Goal: Task Accomplishment & Management: Manage account settings

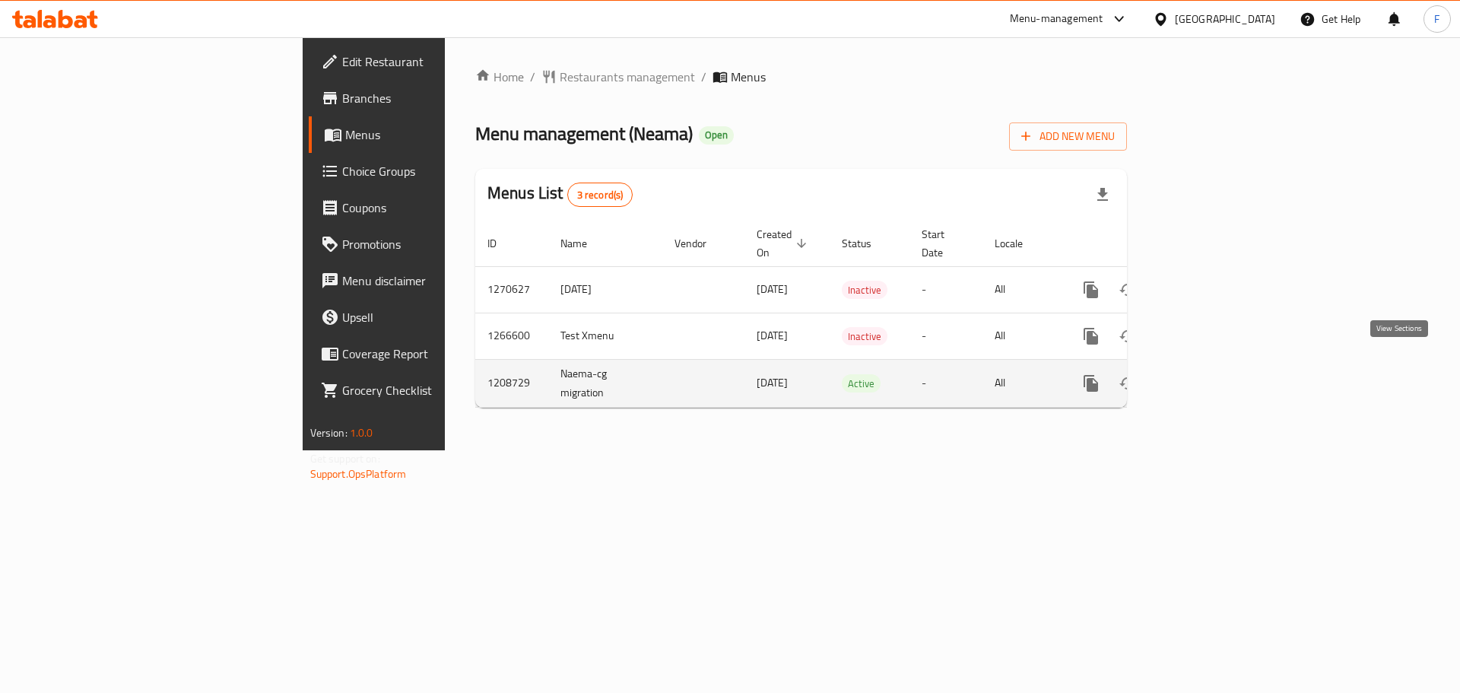
click at [1210, 374] on icon "enhanced table" at bounding box center [1201, 383] width 18 height 18
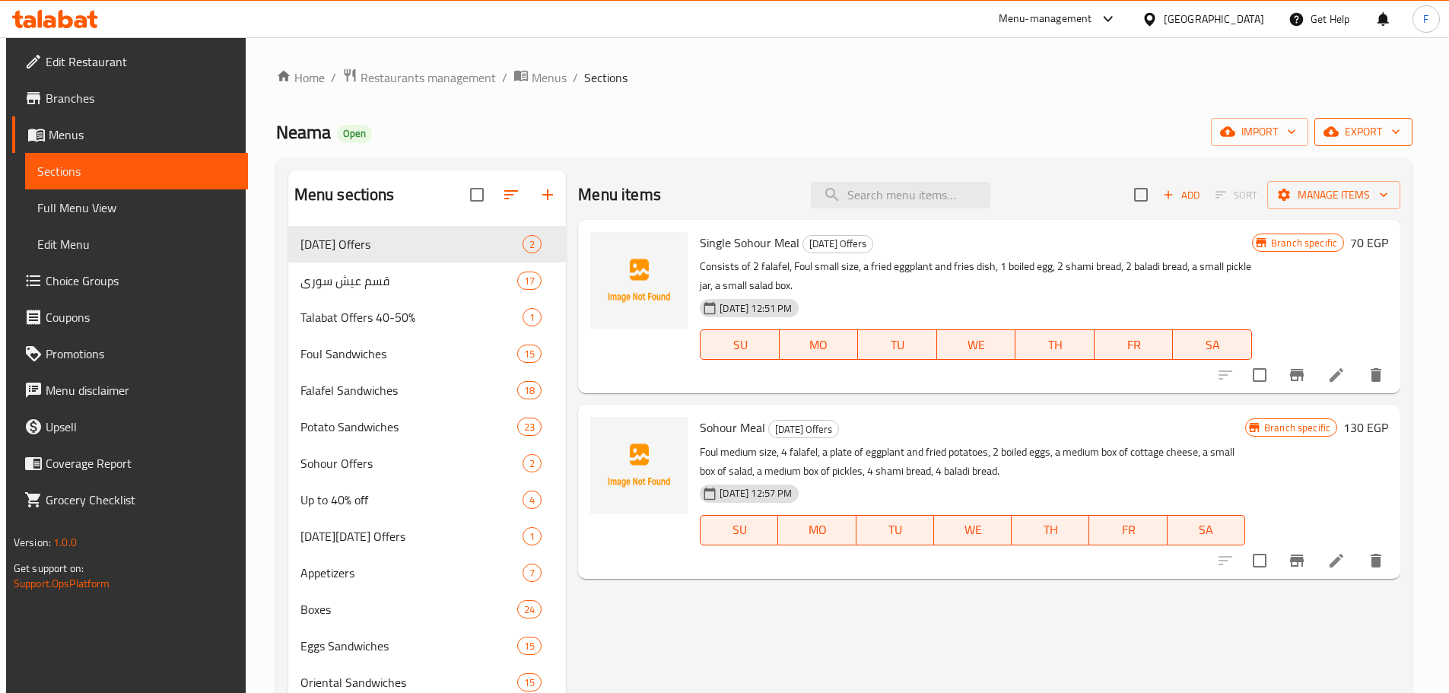
click at [1374, 126] on span "export" at bounding box center [1363, 131] width 74 height 19
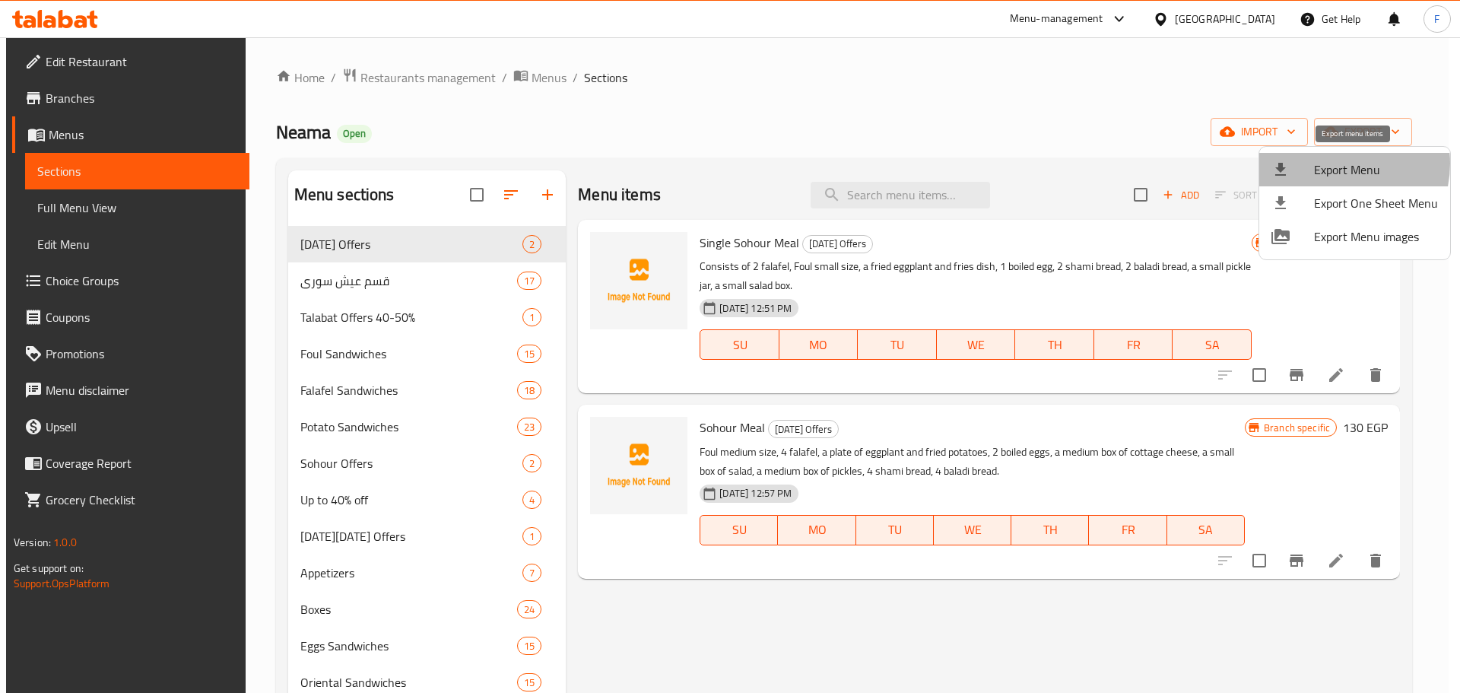
click at [1331, 164] on span "Export Menu" at bounding box center [1376, 169] width 124 height 18
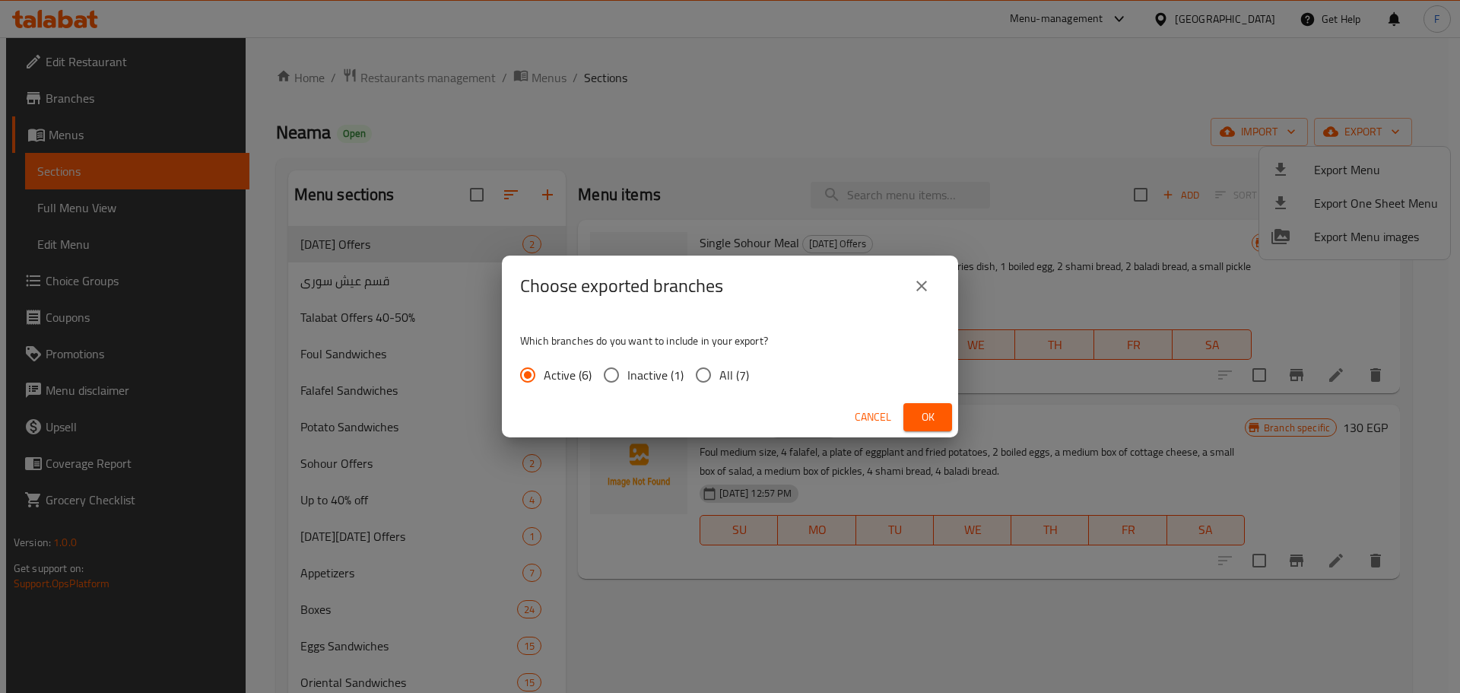
click at [731, 383] on span "All (7)" at bounding box center [735, 375] width 30 height 18
click at [720, 383] on input "All (7)" at bounding box center [704, 375] width 32 height 32
radio input "true"
click at [919, 418] on span "Ok" at bounding box center [928, 417] width 24 height 19
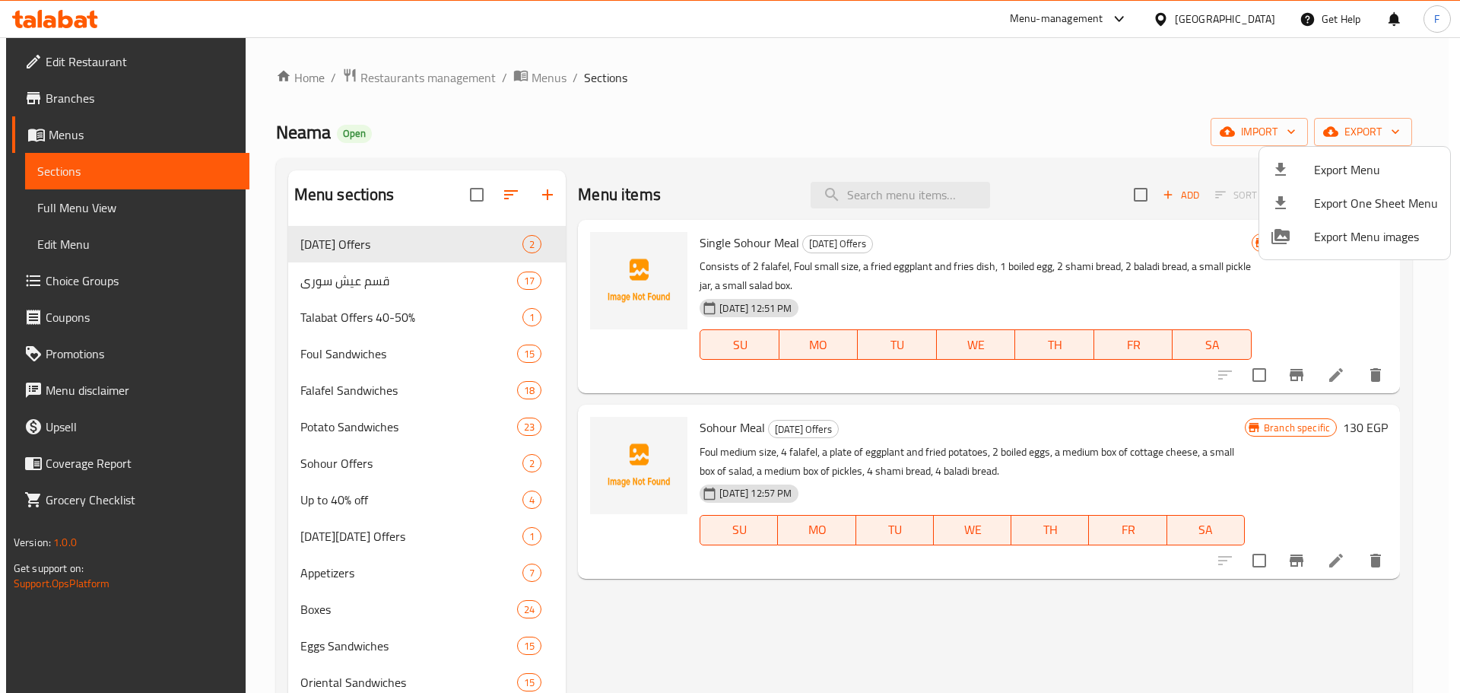
drag, startPoint x: 376, startPoint y: 82, endPoint x: 384, endPoint y: 75, distance: 10.2
drag, startPoint x: 384, startPoint y: 75, endPoint x: 354, endPoint y: 102, distance: 40.4
click at [354, 102] on div at bounding box center [730, 346] width 1460 height 693
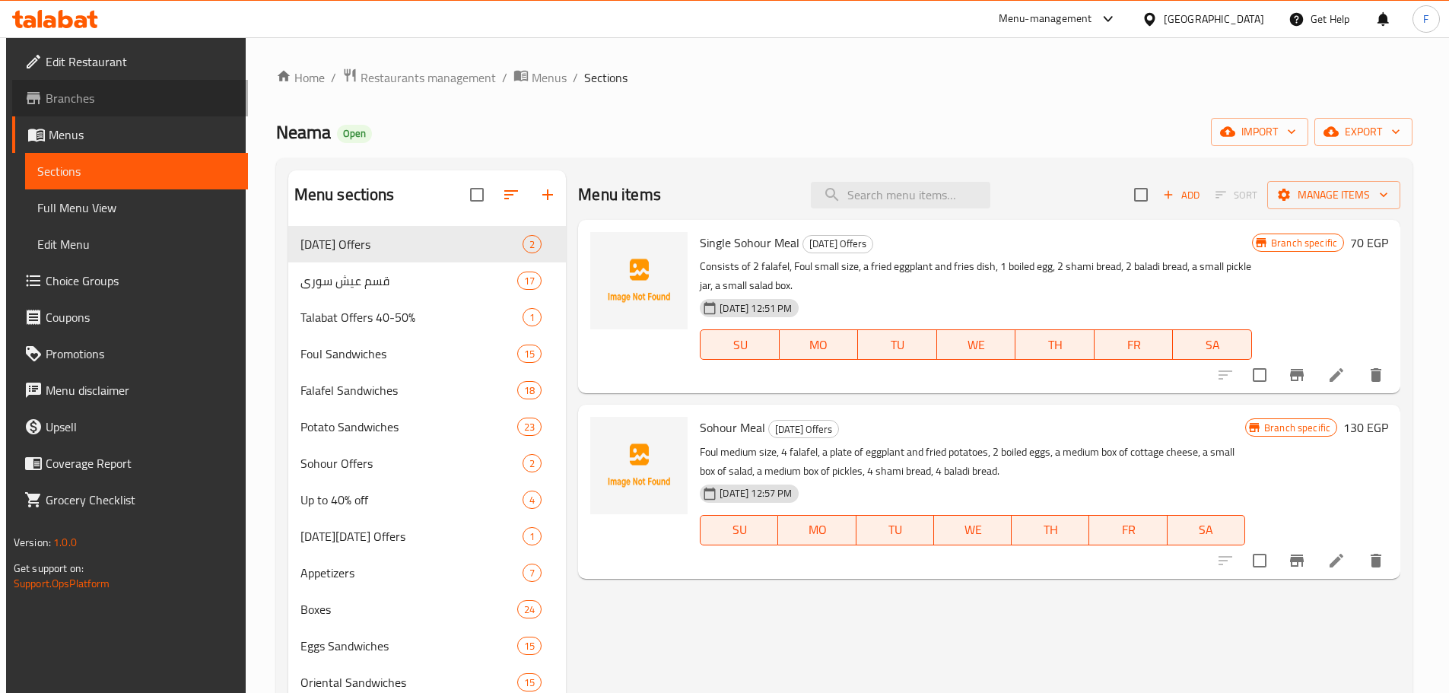
click at [46, 98] on span "Branches" at bounding box center [141, 98] width 190 height 18
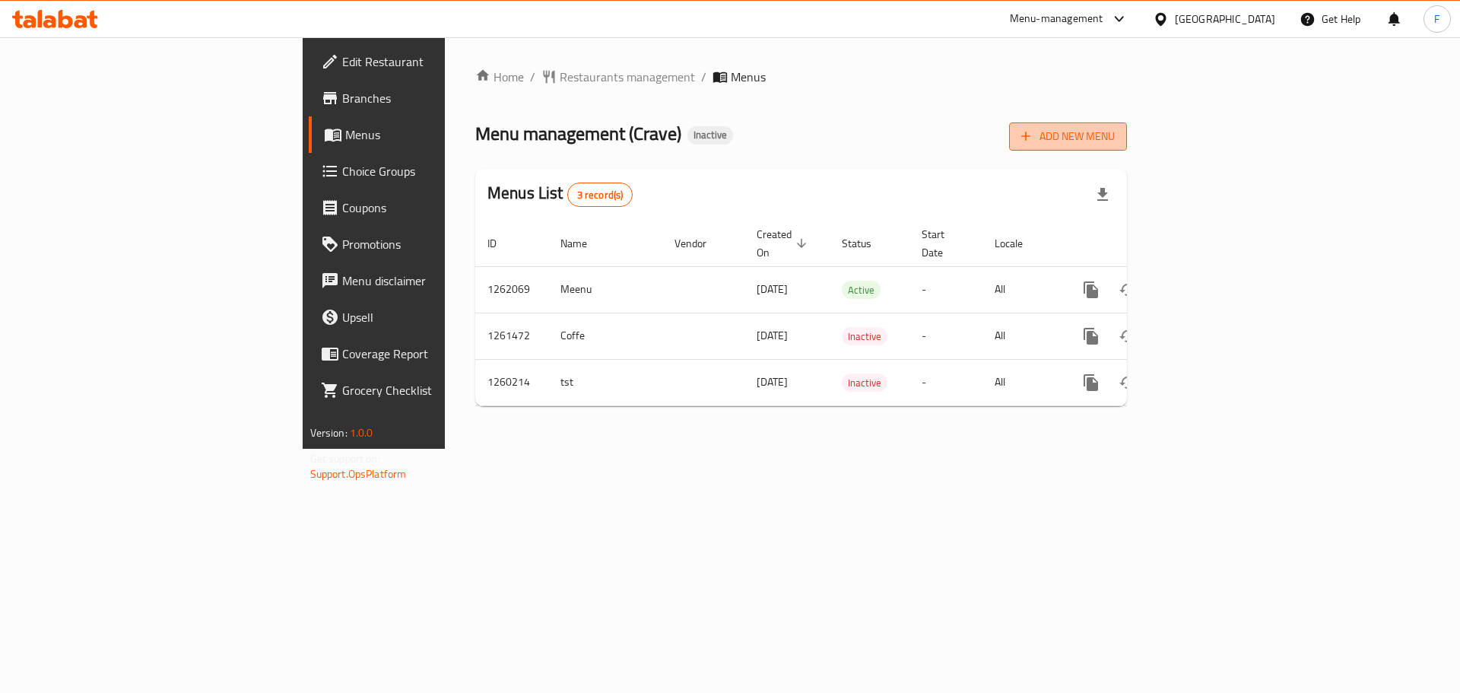
click at [1115, 130] on span "Add New Menu" at bounding box center [1068, 136] width 94 height 19
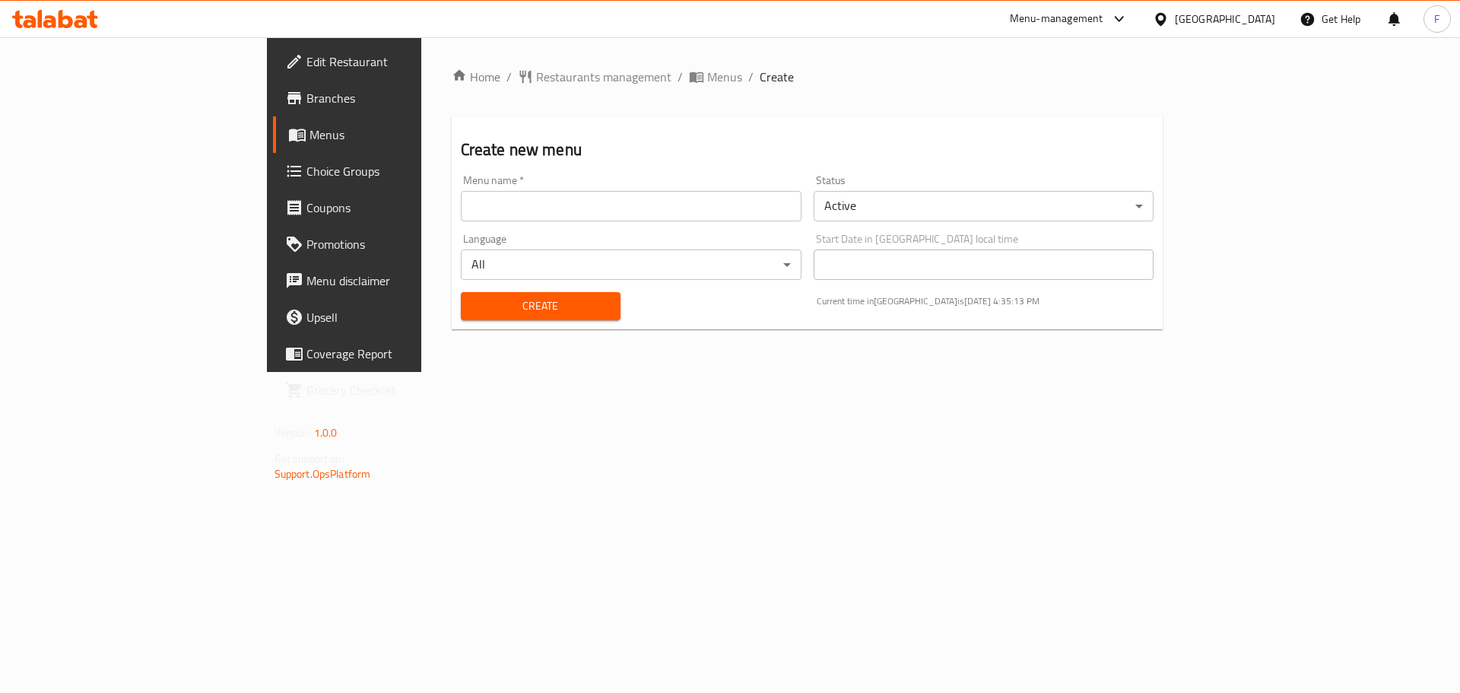
click at [611, 217] on input "text" at bounding box center [631, 206] width 341 height 30
click at [962, 218] on body "​ Menu-management [GEOGRAPHIC_DATA] Get Help F Edit Restaurant Branches Menus C…" at bounding box center [730, 365] width 1460 height 656
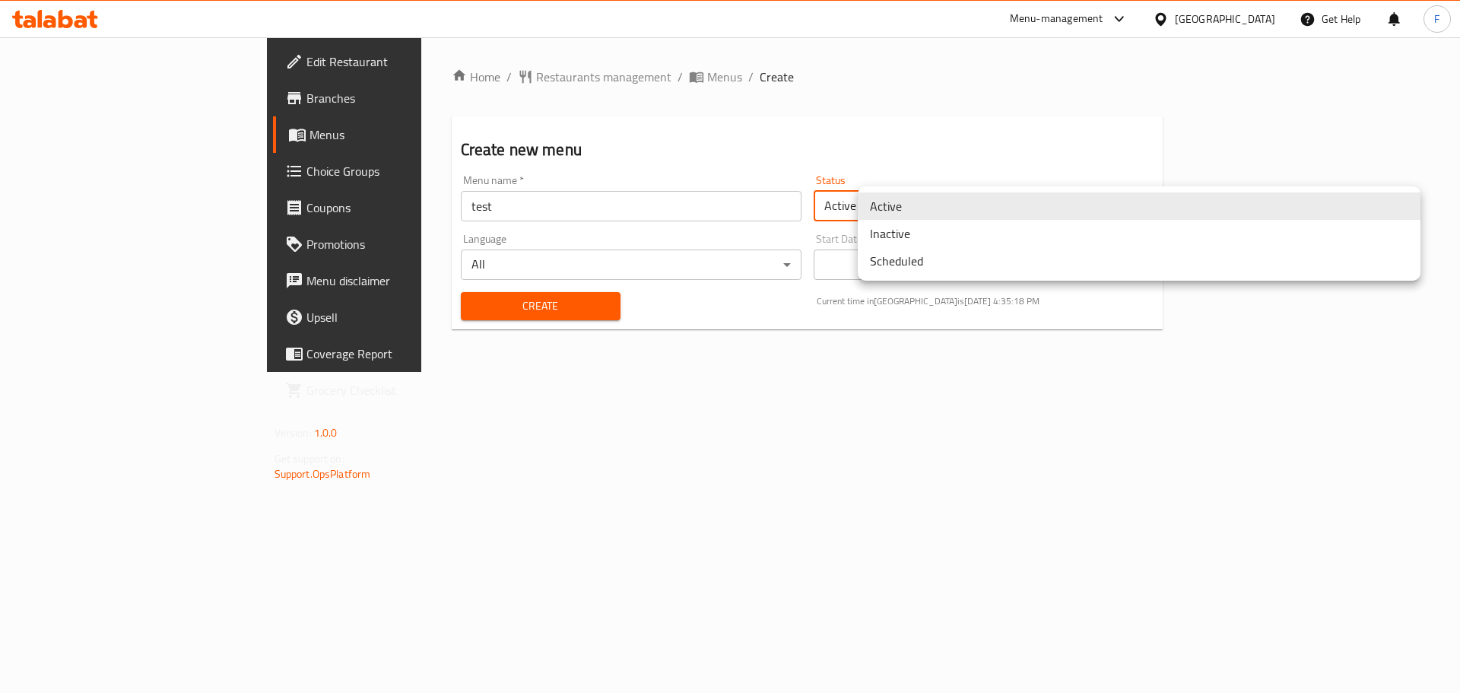
click at [942, 239] on li "Inactive" at bounding box center [1139, 233] width 563 height 27
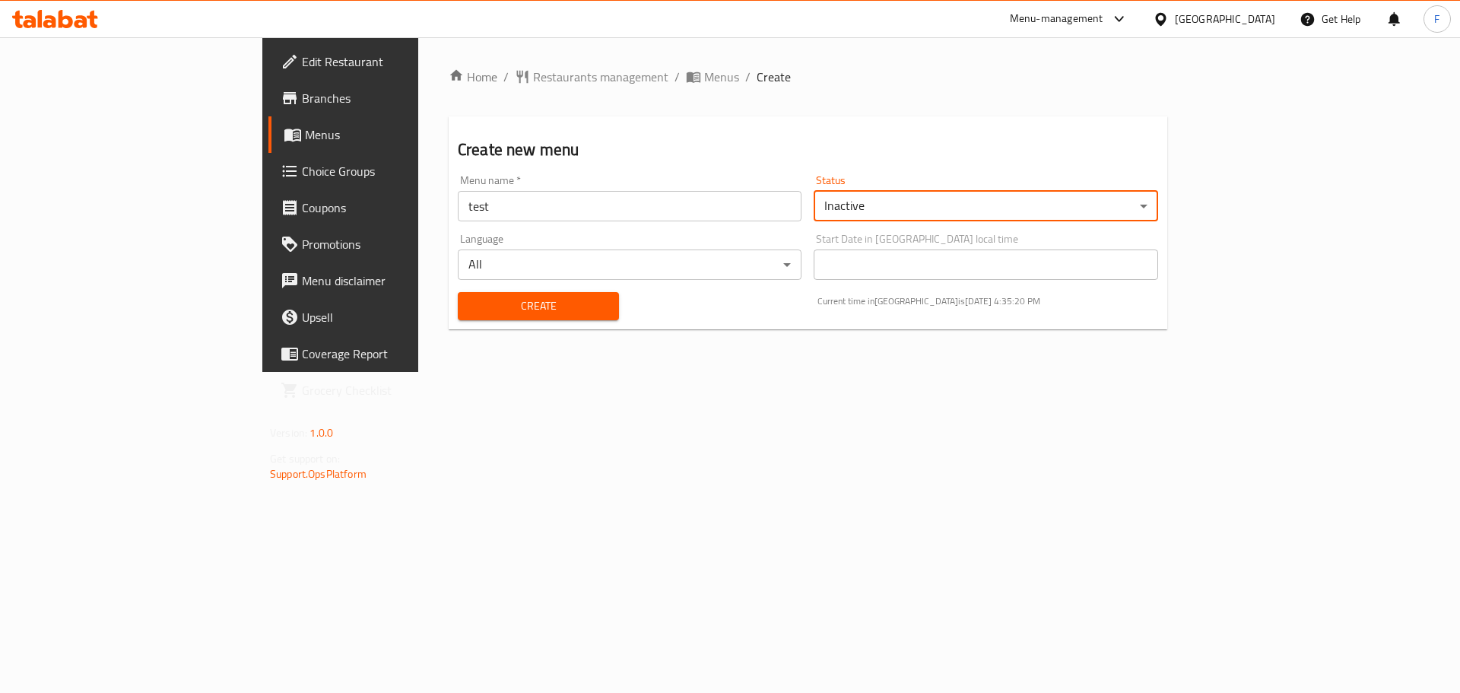
click at [458, 211] on input "test" at bounding box center [630, 206] width 344 height 30
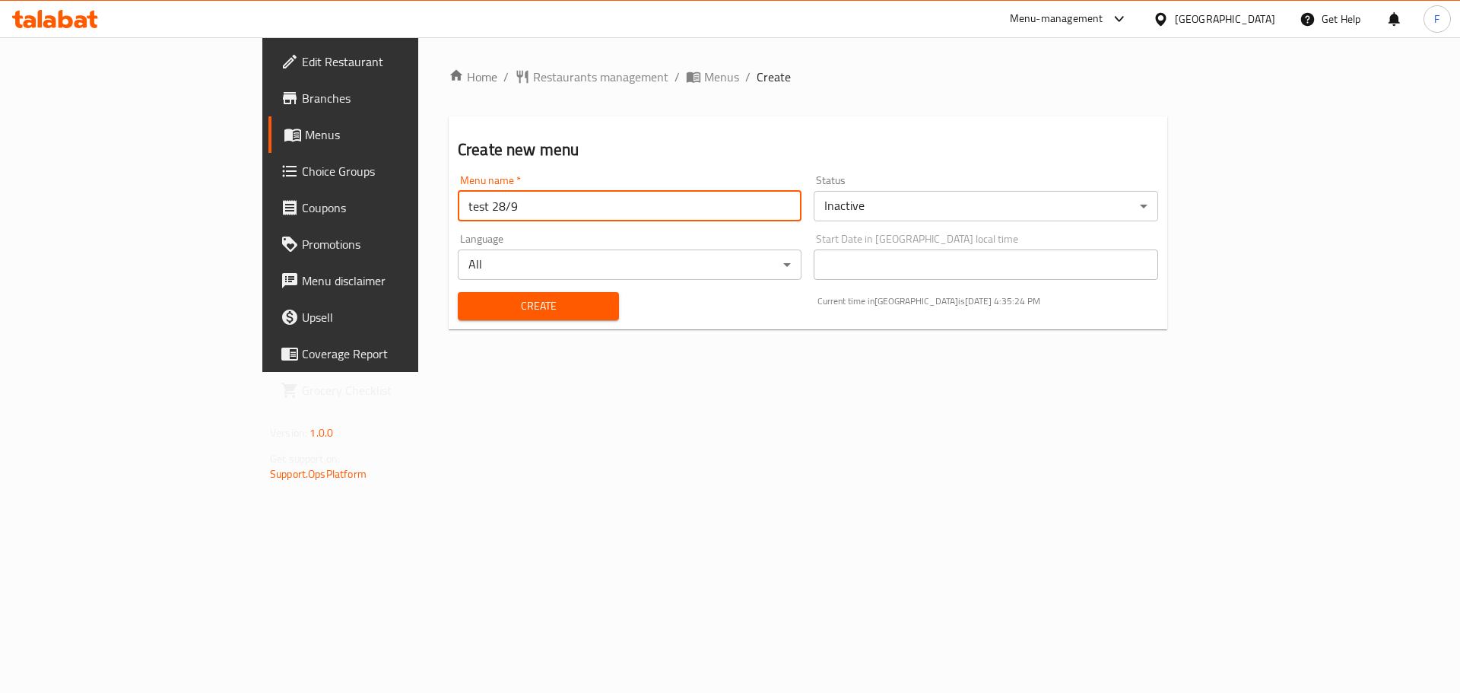
type input "test 28/9"
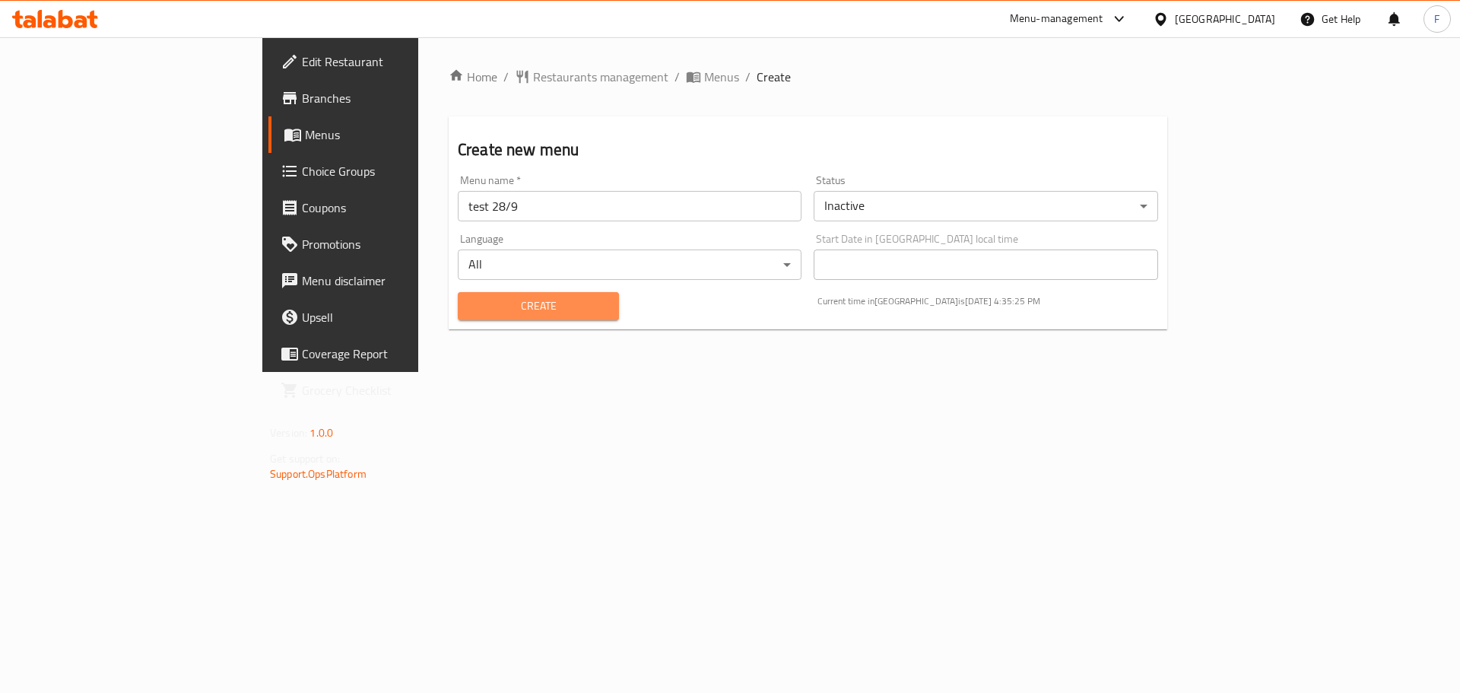
click at [470, 298] on span "Create" at bounding box center [538, 306] width 137 height 19
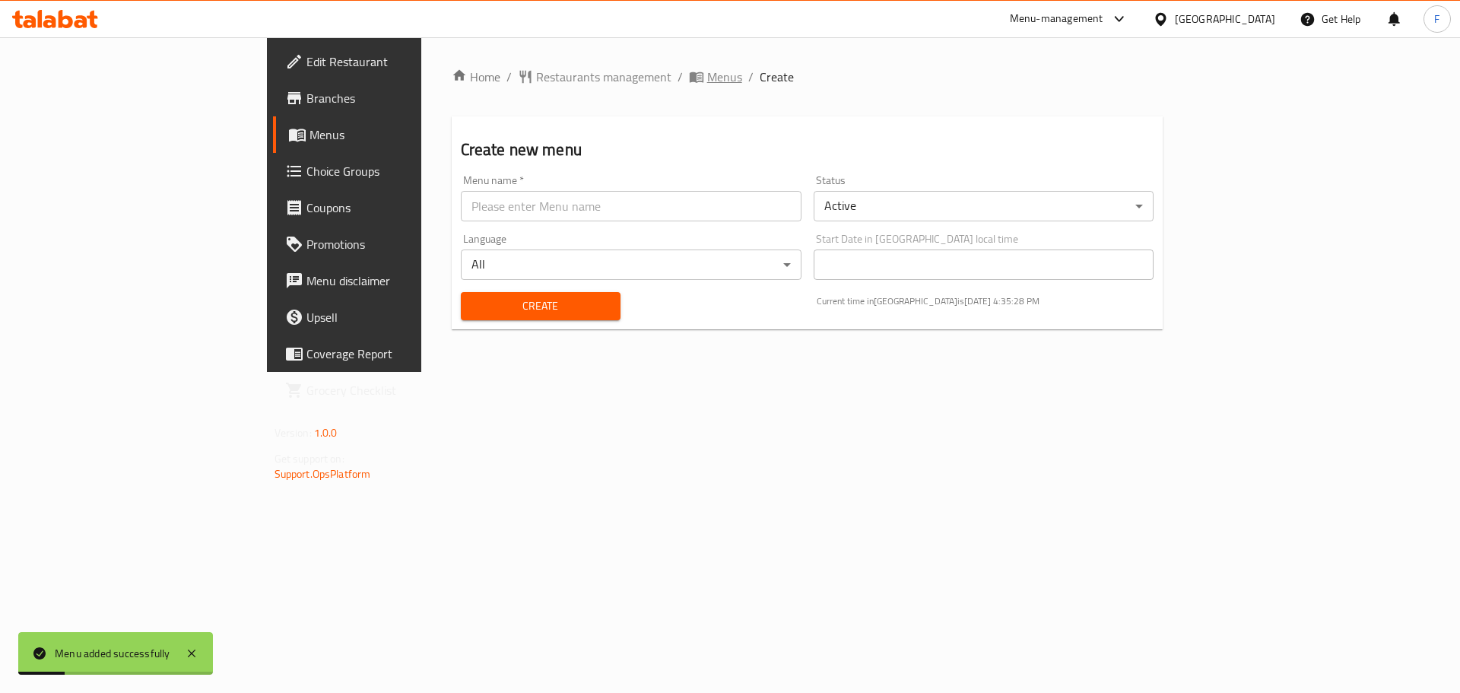
click at [707, 68] on span "Menus" at bounding box center [724, 77] width 35 height 18
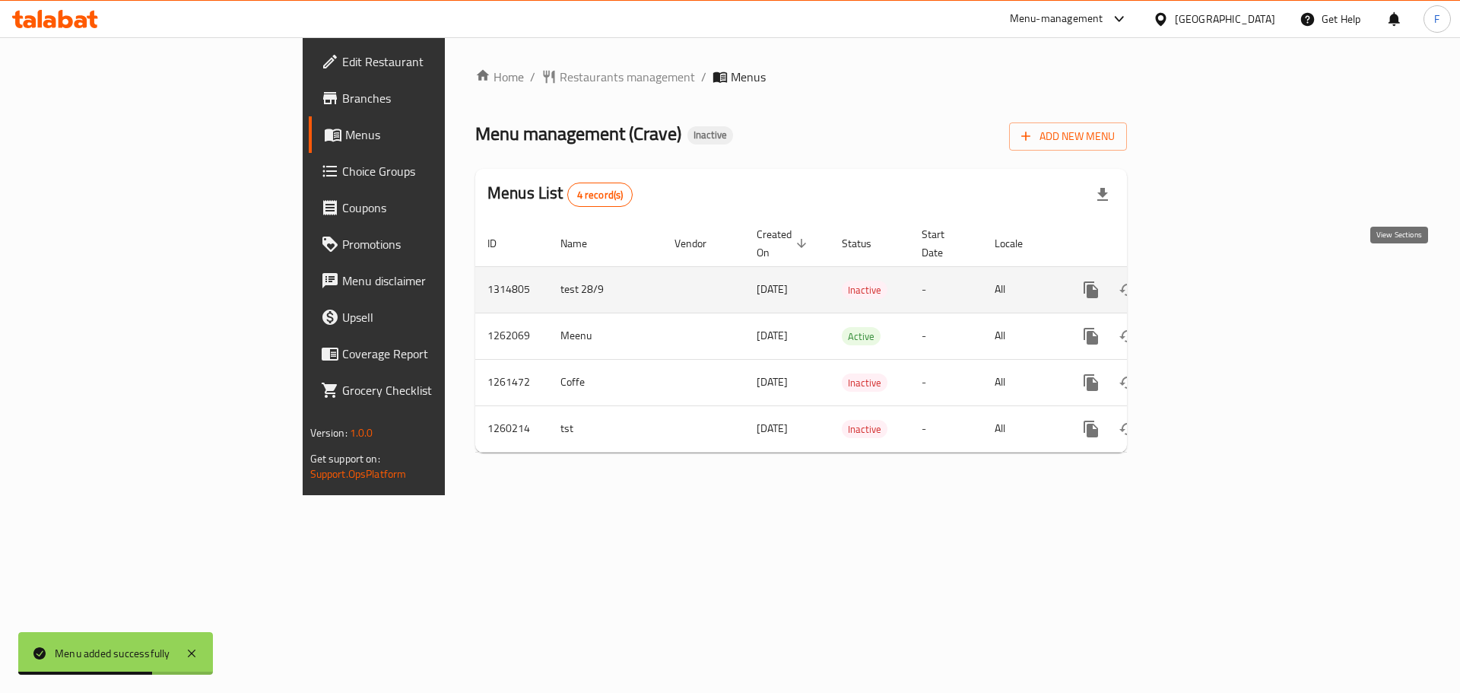
click at [1210, 281] on icon "enhanced table" at bounding box center [1201, 290] width 18 height 18
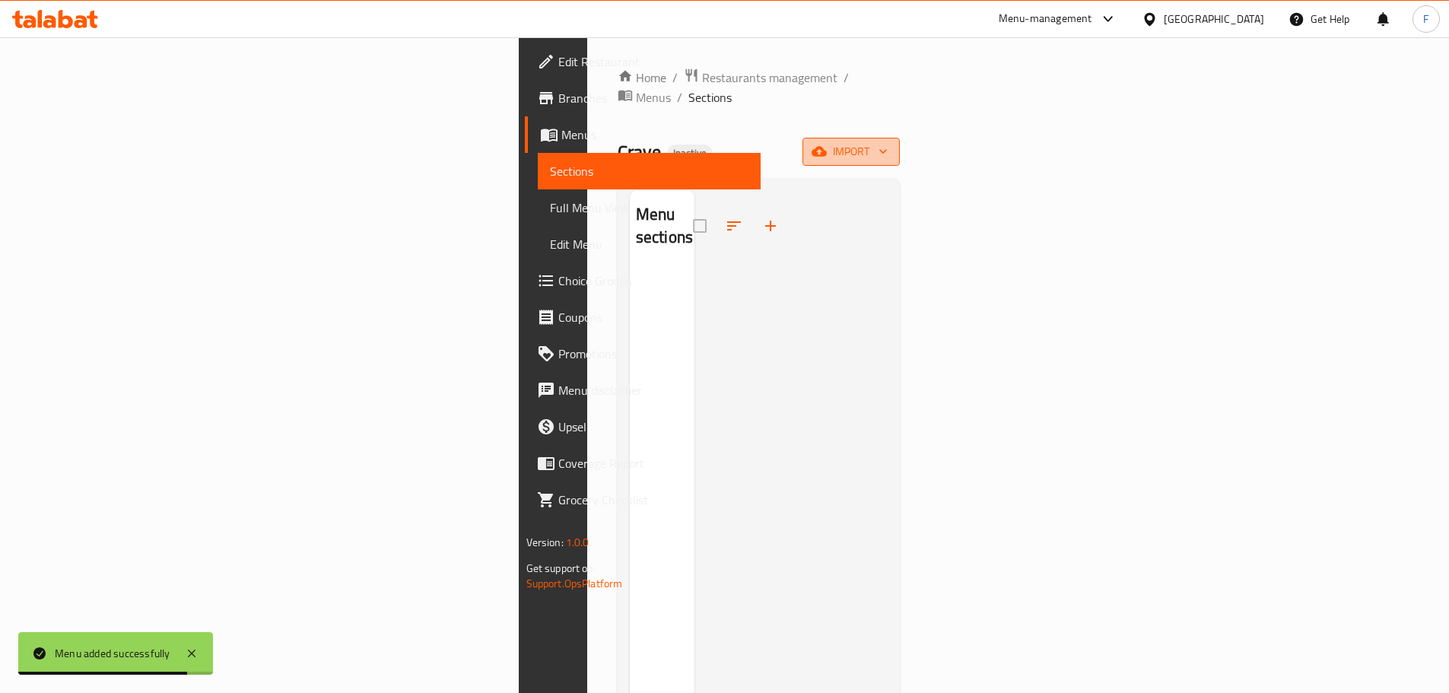
click at [888, 142] on span "import" at bounding box center [851, 151] width 73 height 19
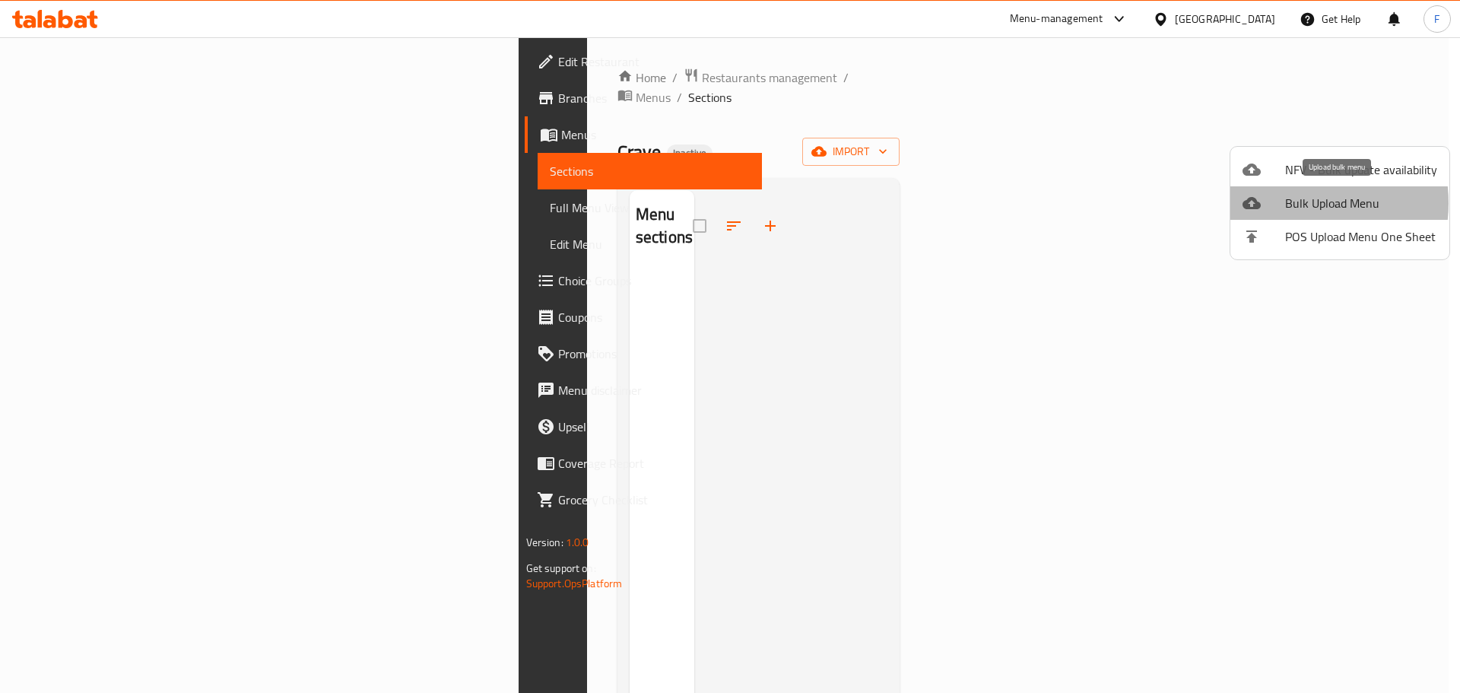
click at [1291, 203] on span "Bulk Upload Menu" at bounding box center [1361, 203] width 152 height 18
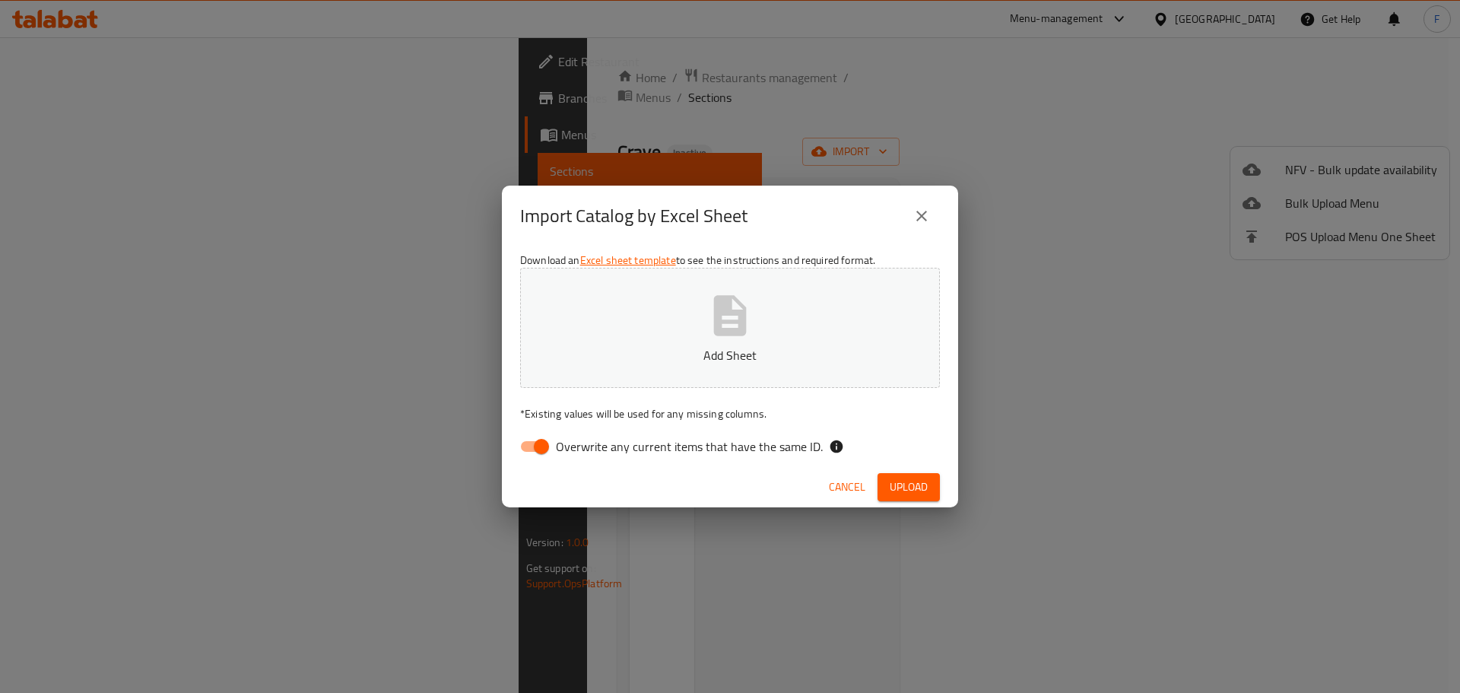
click at [683, 327] on button "Add Sheet" at bounding box center [730, 328] width 420 height 120
click at [541, 448] on input "Overwrite any current items that have the same ID." at bounding box center [541, 446] width 87 height 29
checkbox input "false"
click at [912, 481] on span "Upload" at bounding box center [909, 487] width 38 height 19
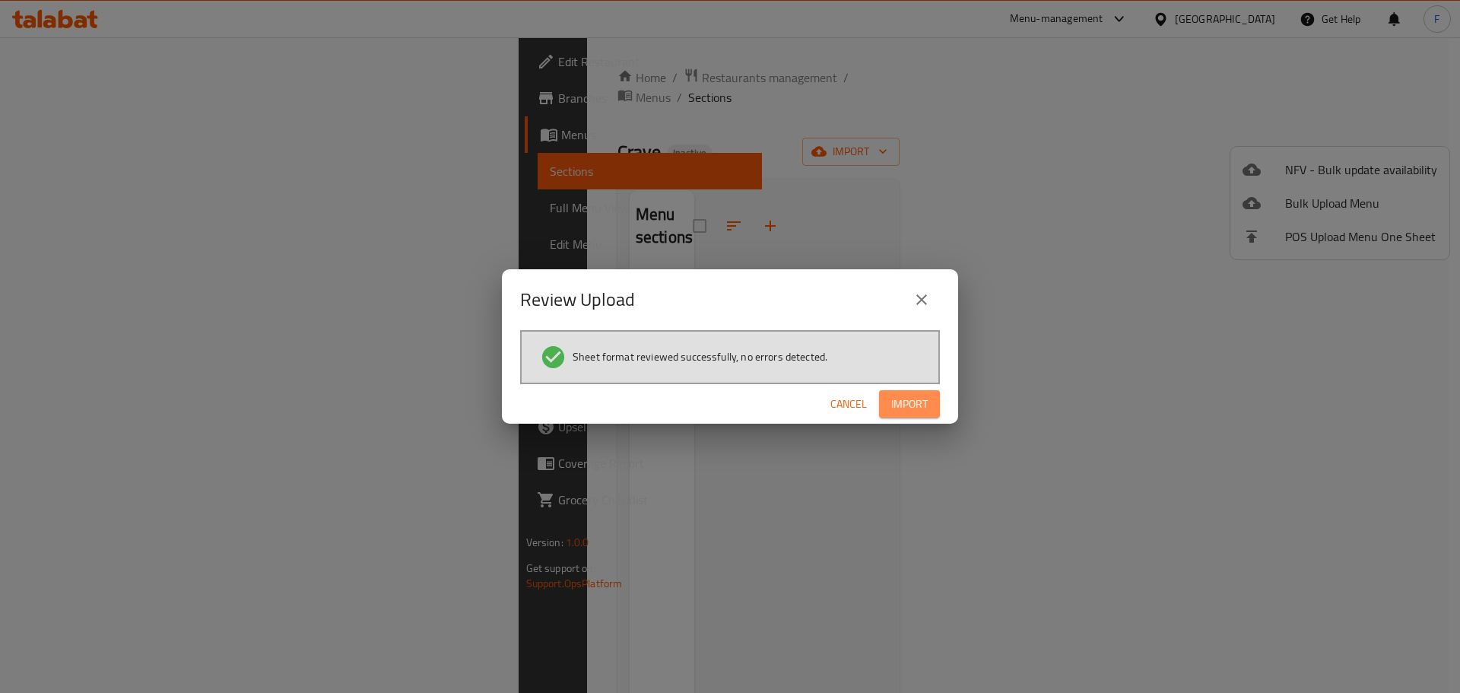
click at [907, 400] on span "Import" at bounding box center [909, 404] width 37 height 19
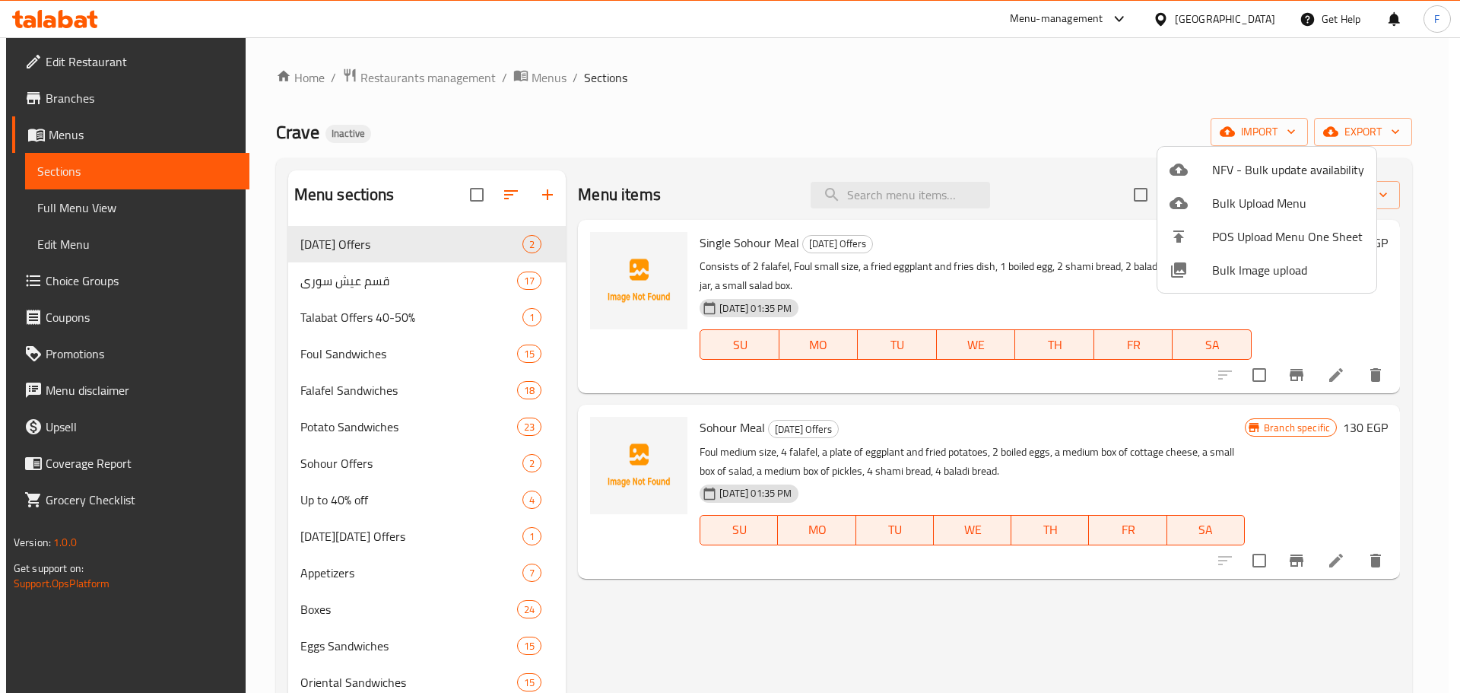
click at [72, 203] on div at bounding box center [730, 346] width 1460 height 693
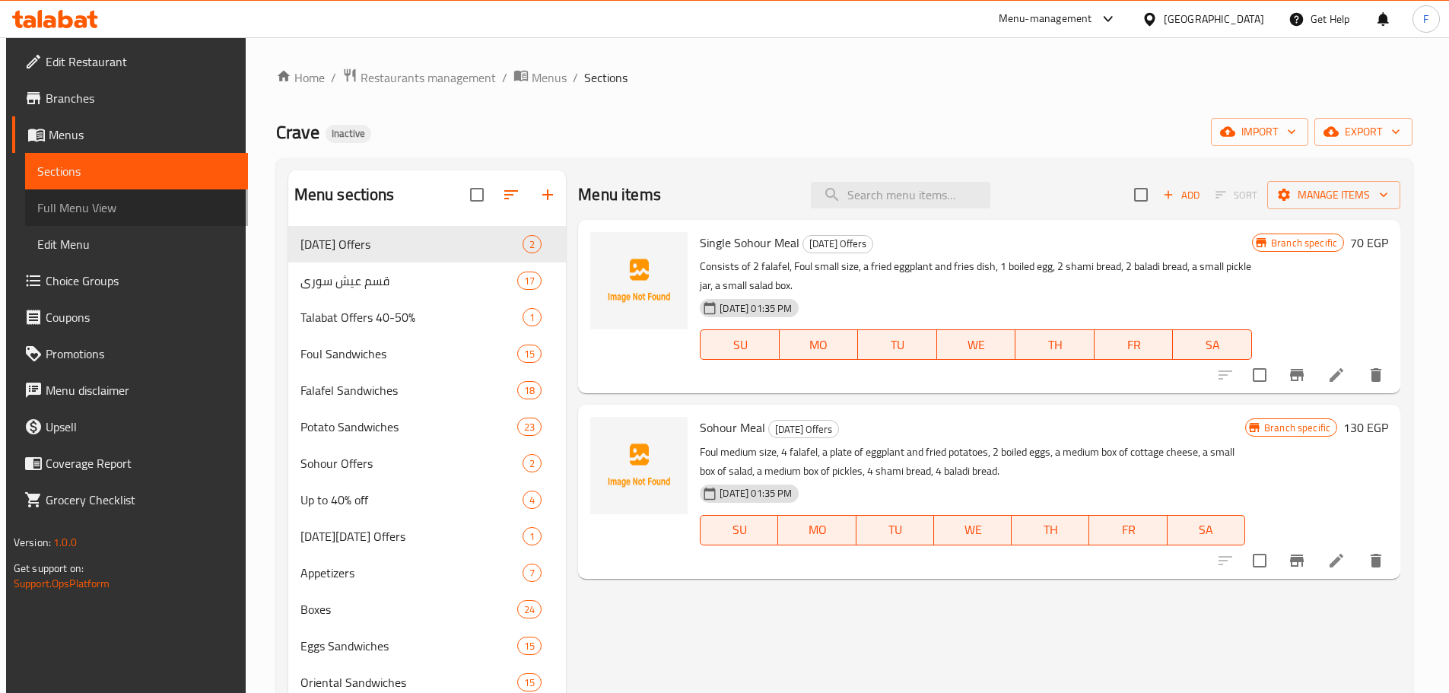
click at [75, 205] on span "Full Menu View" at bounding box center [136, 208] width 199 height 18
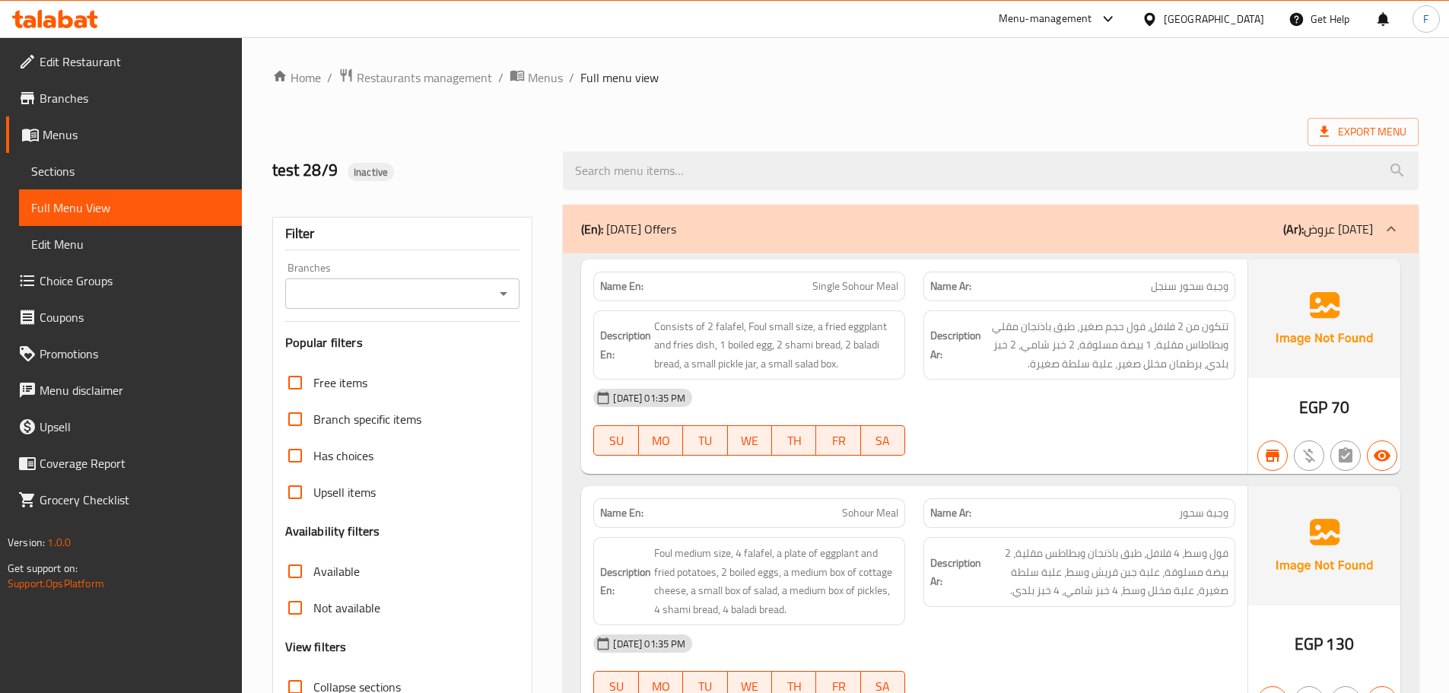
click at [397, 311] on div "Filter Branches Branches Popular filters Free items Branch specific items Has c…" at bounding box center [402, 498] width 261 height 562
click at [398, 278] on div "Branches" at bounding box center [402, 293] width 235 height 30
click at [402, 291] on input "Branches" at bounding box center [390, 293] width 201 height 21
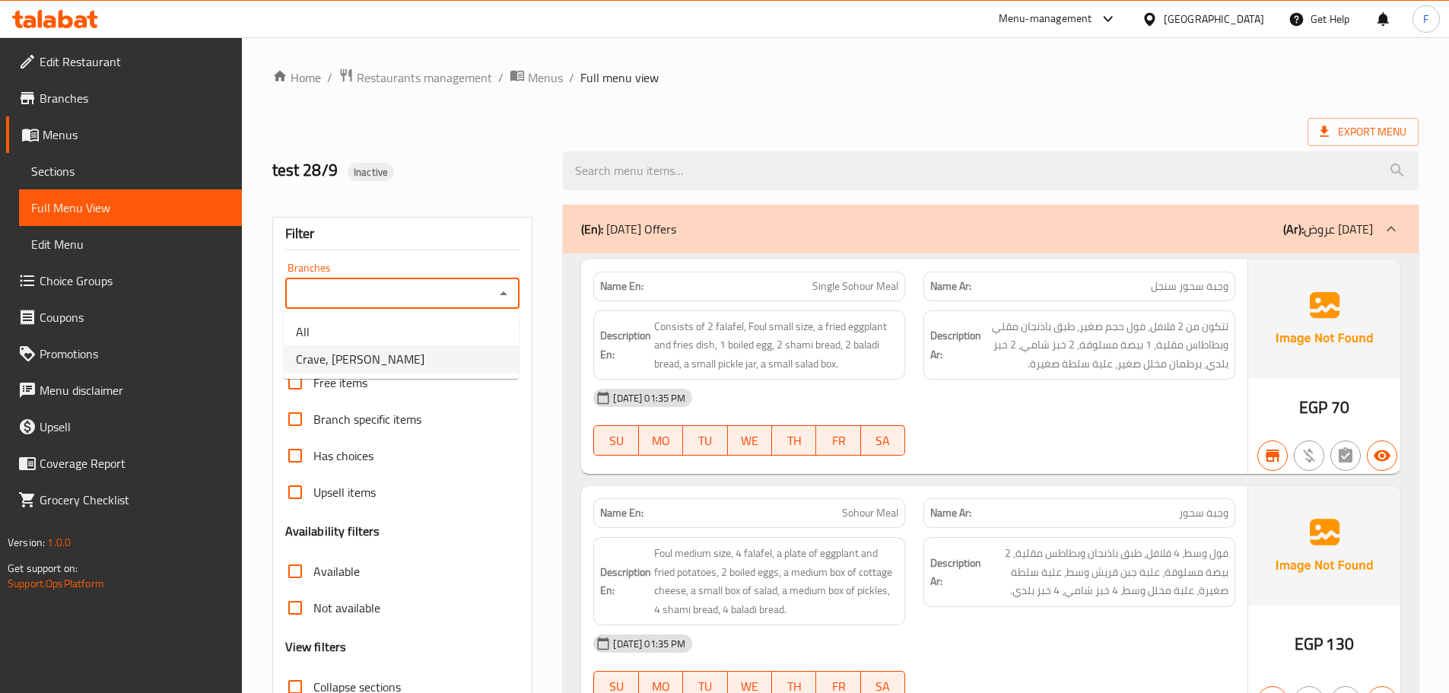
click at [400, 352] on li "Crave, [PERSON_NAME]" at bounding box center [401, 358] width 235 height 27
type input "Crave, [PERSON_NAME]"
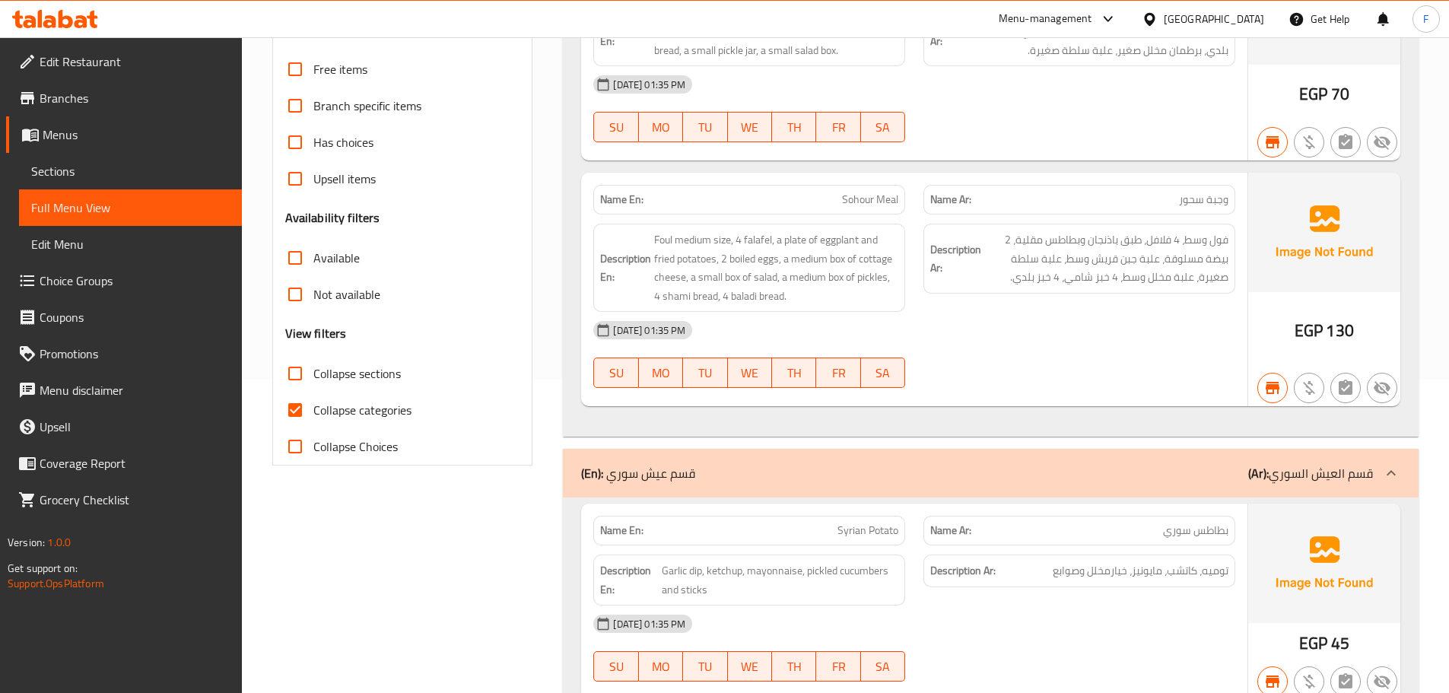
scroll to position [380, 0]
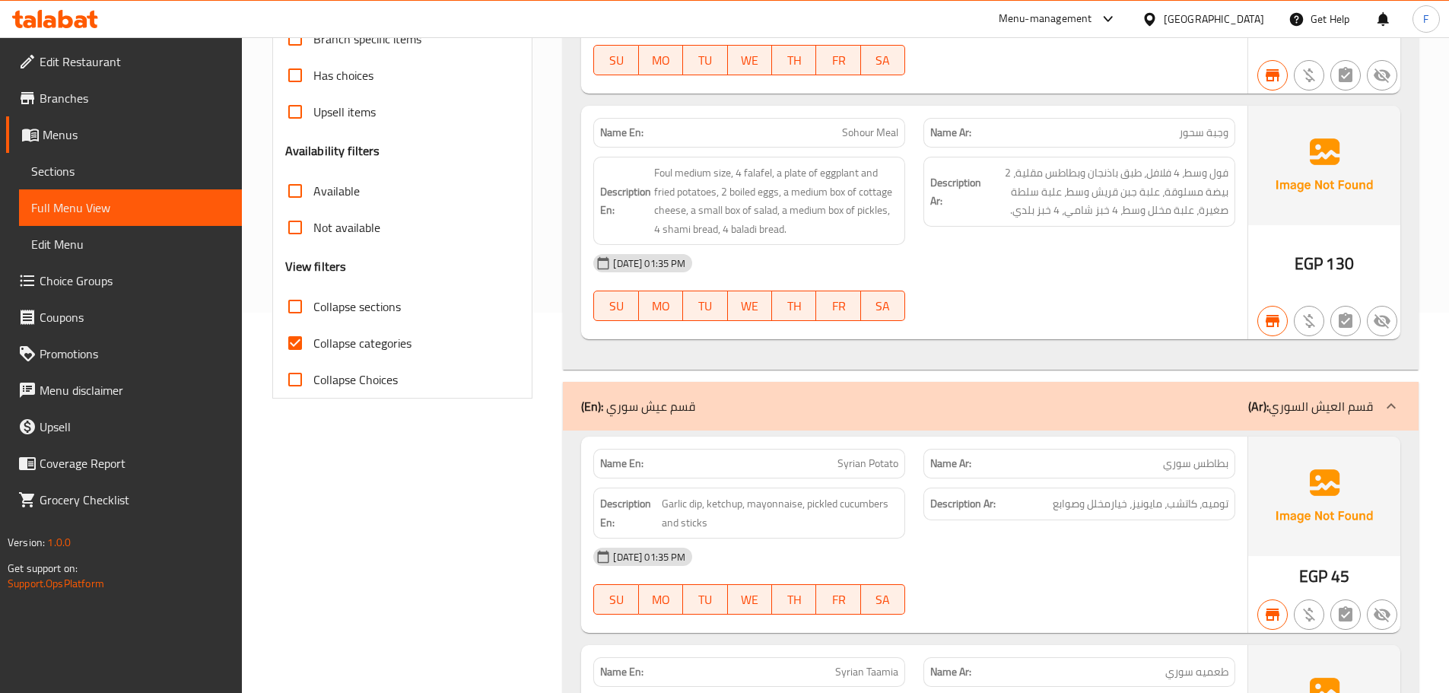
click at [373, 343] on span "Collapse categories" at bounding box center [362, 343] width 98 height 18
click at [295, 337] on input "Collapse categories" at bounding box center [295, 343] width 37 height 37
checkbox input "false"
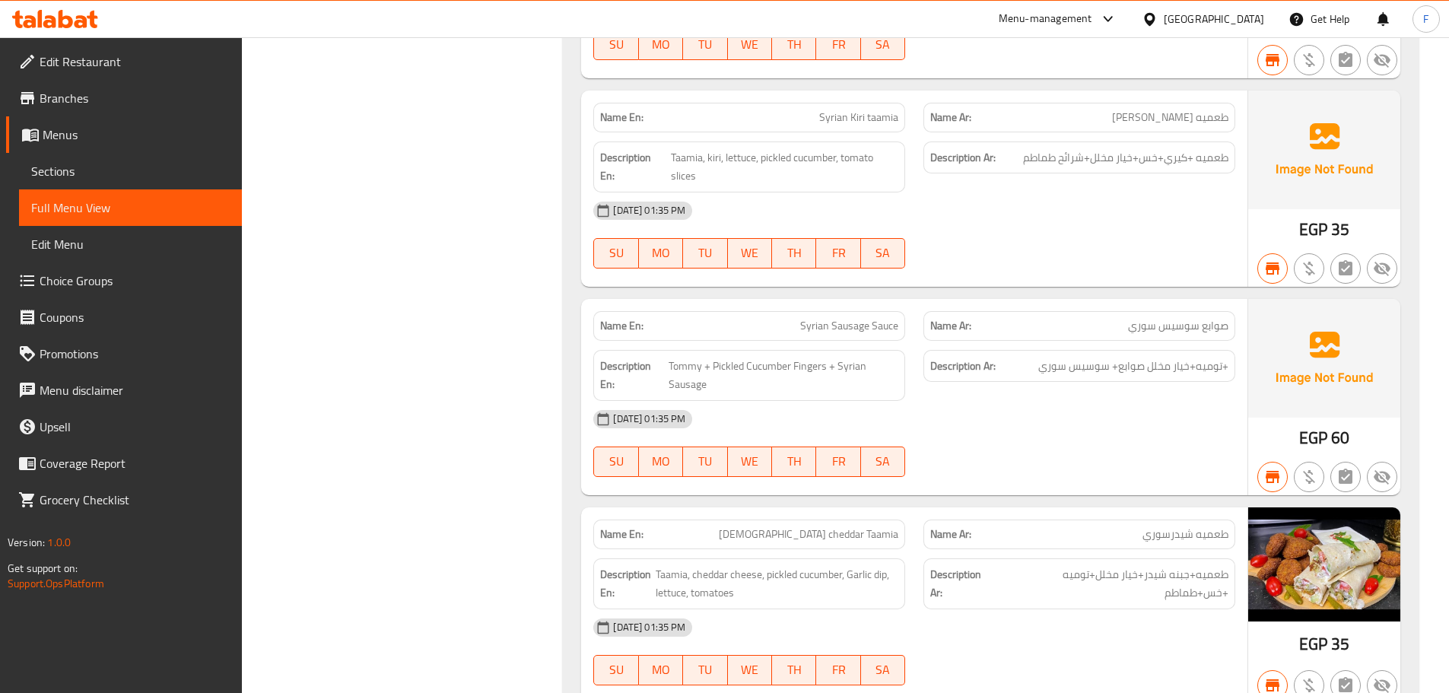
scroll to position [0, 0]
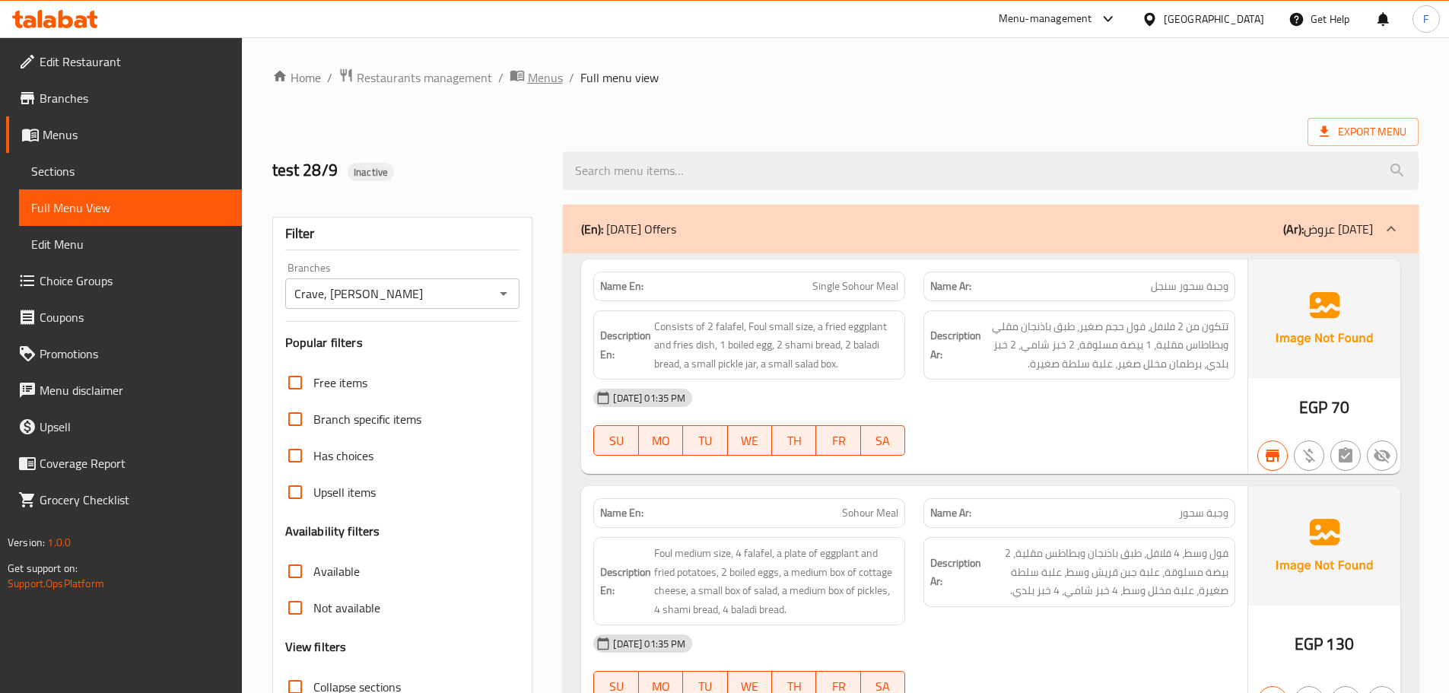
click at [531, 72] on span "Menus" at bounding box center [545, 77] width 35 height 18
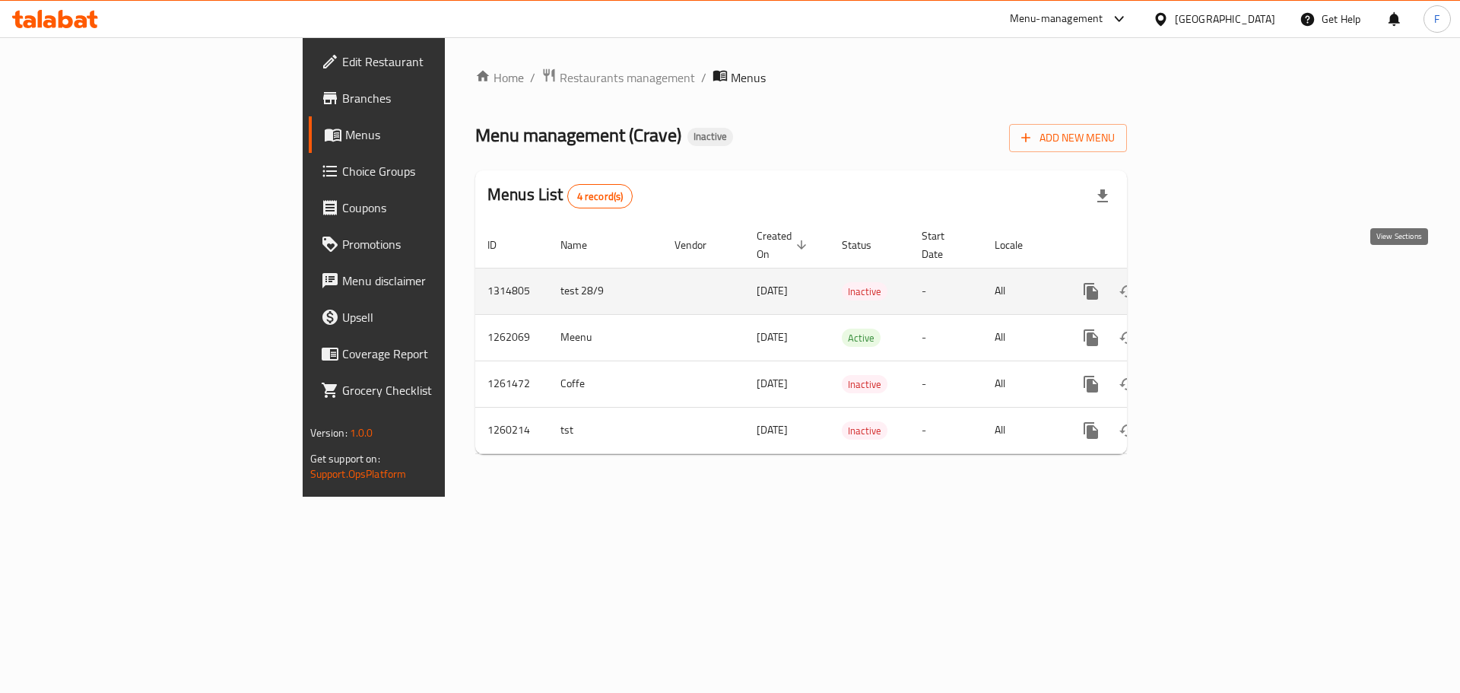
click at [1210, 282] on icon "enhanced table" at bounding box center [1201, 291] width 18 height 18
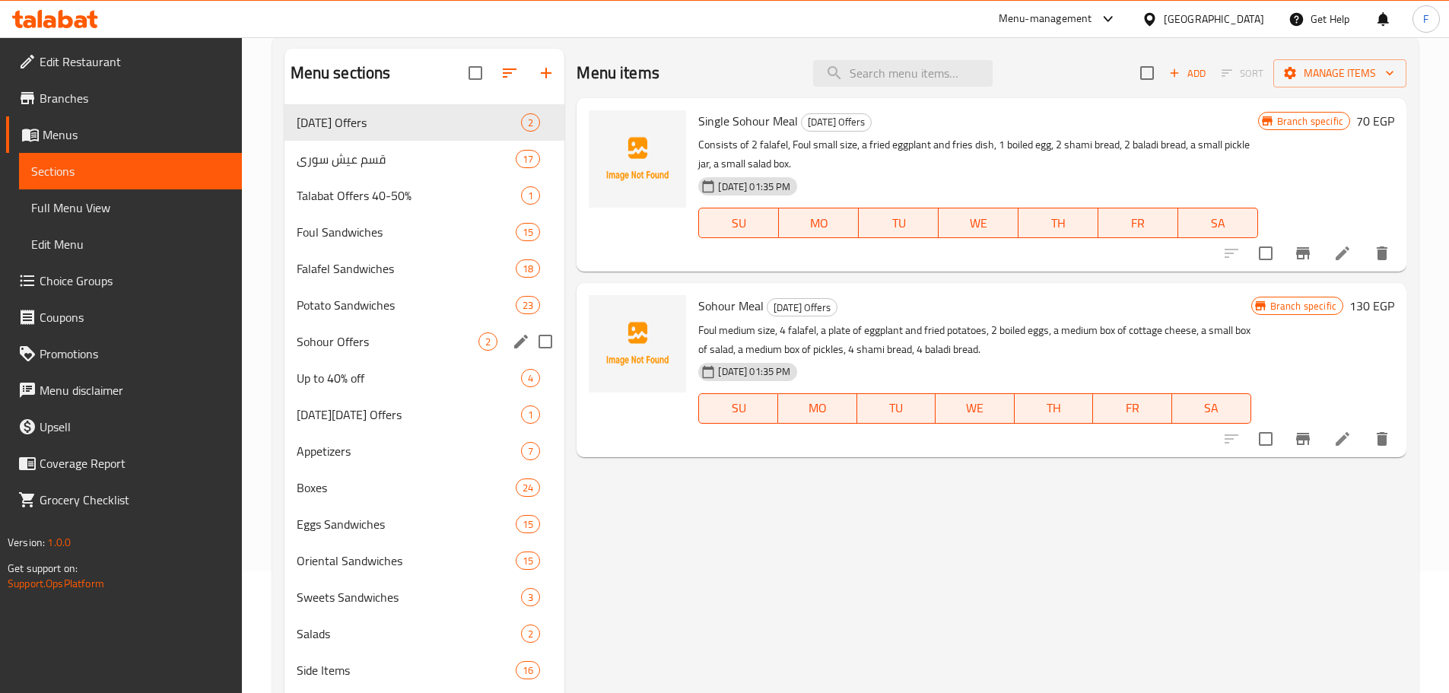
scroll to position [239, 0]
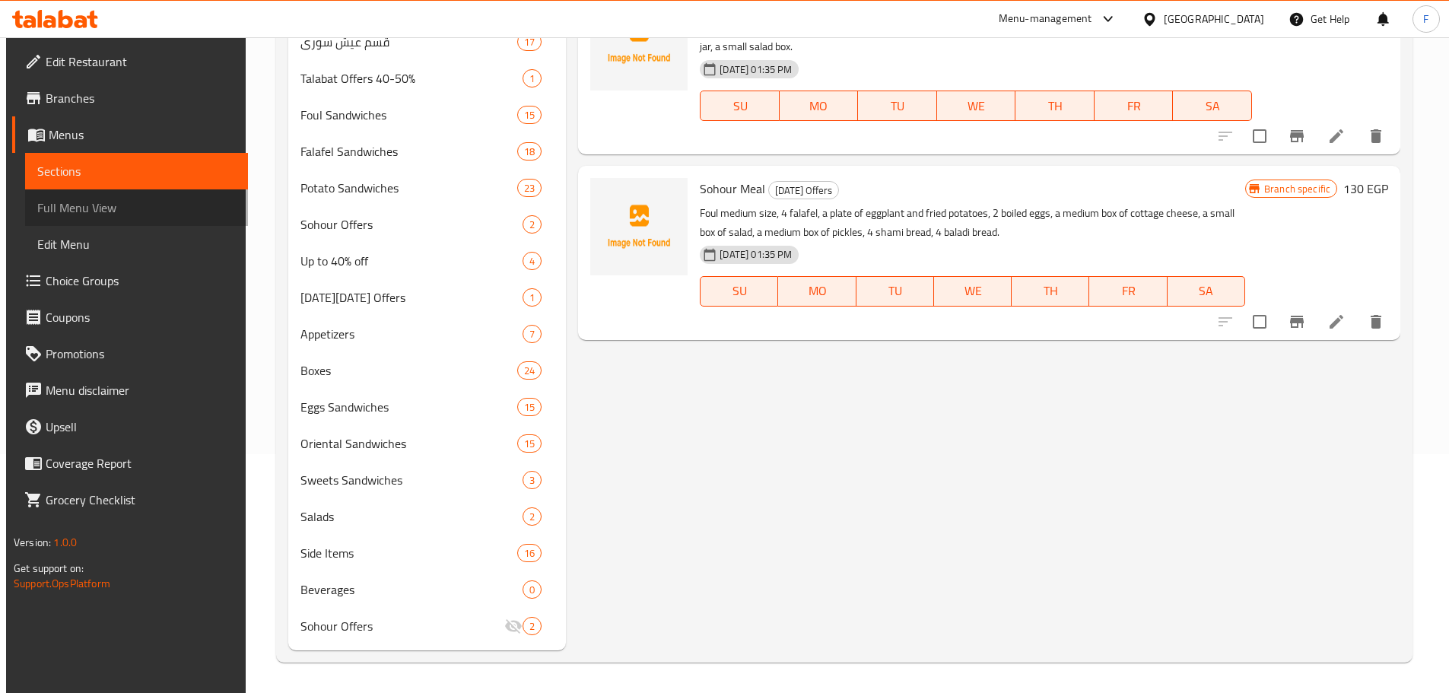
click at [87, 205] on span "Full Menu View" at bounding box center [136, 208] width 199 height 18
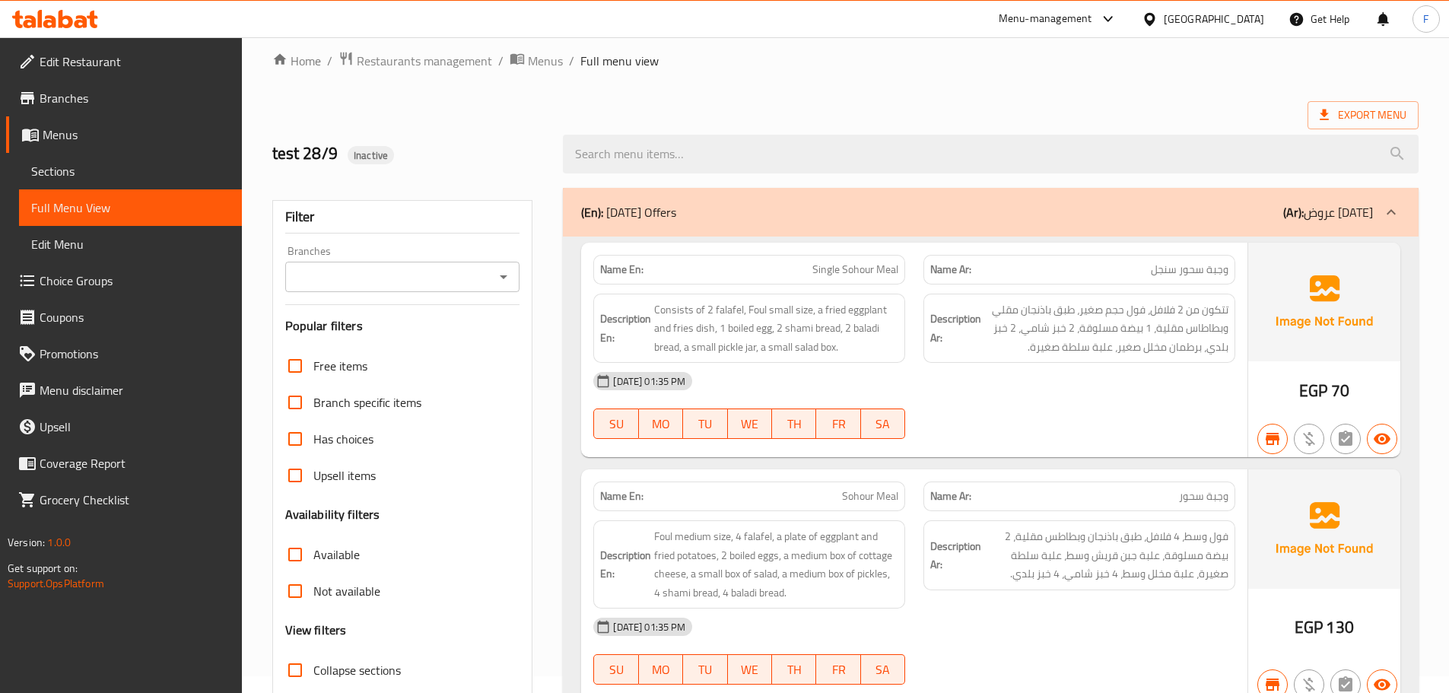
scroll to position [11, 0]
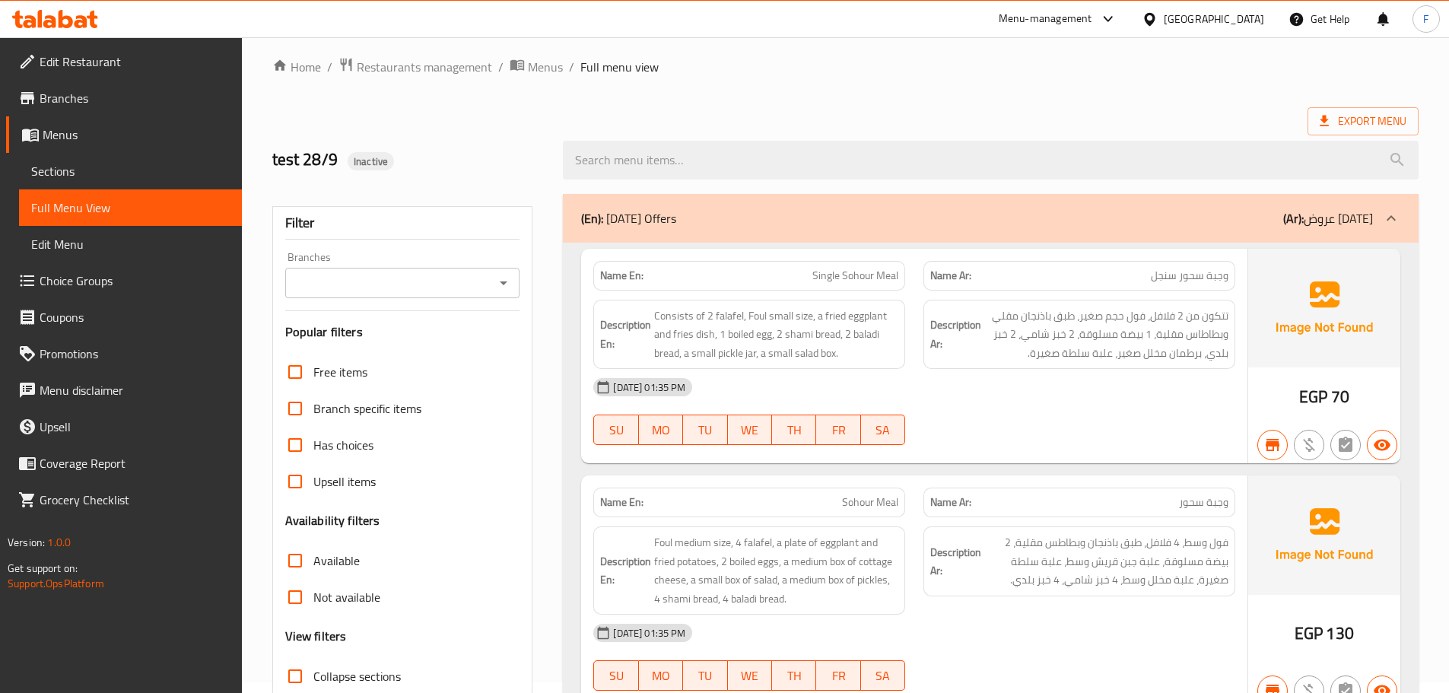
click at [402, 294] on div "Branches" at bounding box center [402, 283] width 235 height 30
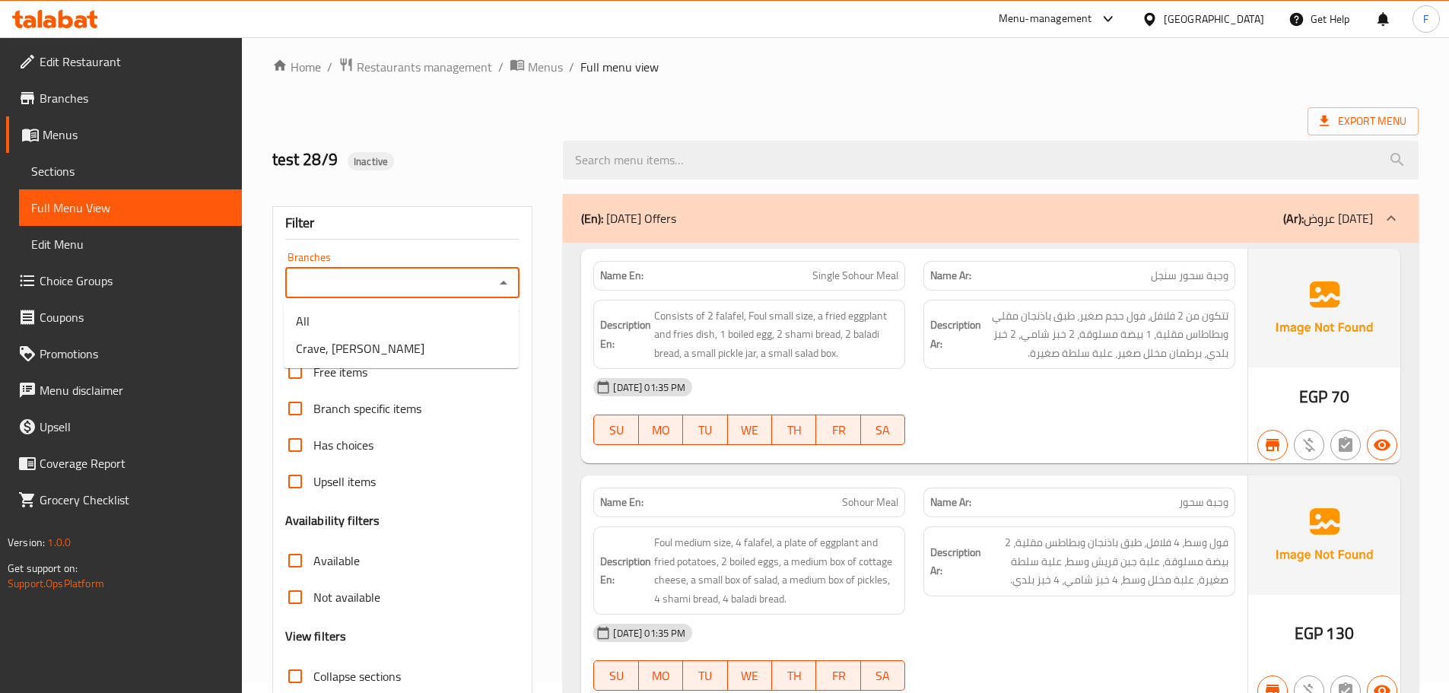
click at [415, 276] on input "Branches" at bounding box center [390, 282] width 201 height 21
click at [385, 353] on span "Crave, [PERSON_NAME]" at bounding box center [360, 348] width 129 height 18
type input "Crave, [PERSON_NAME]"
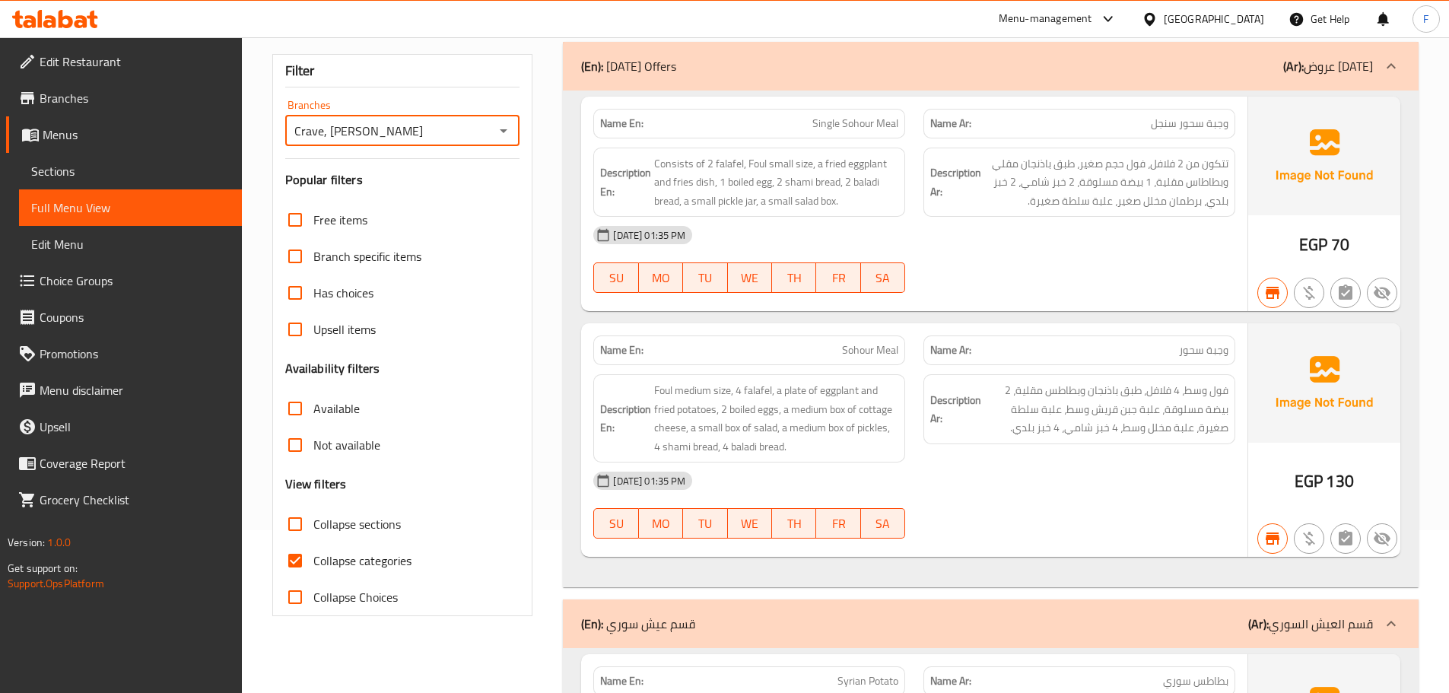
scroll to position [0, 0]
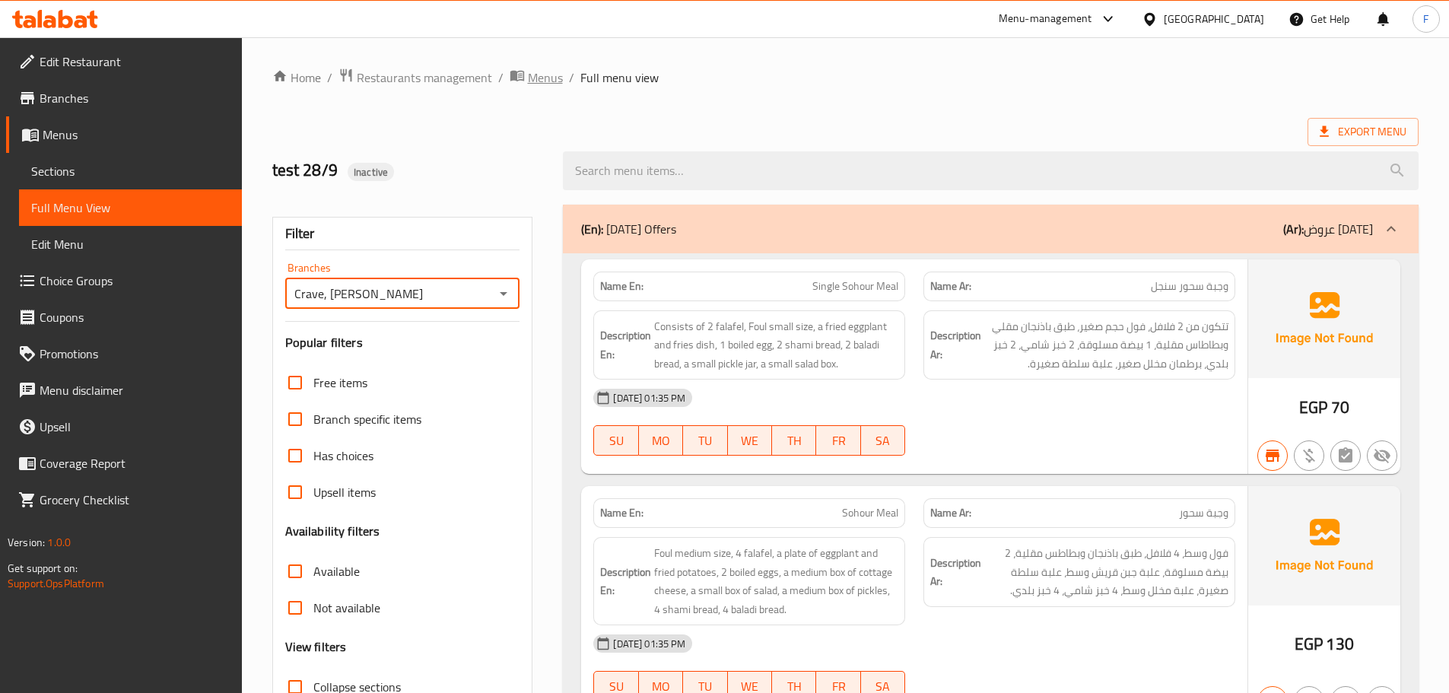
click at [551, 80] on span "Menus" at bounding box center [545, 77] width 35 height 18
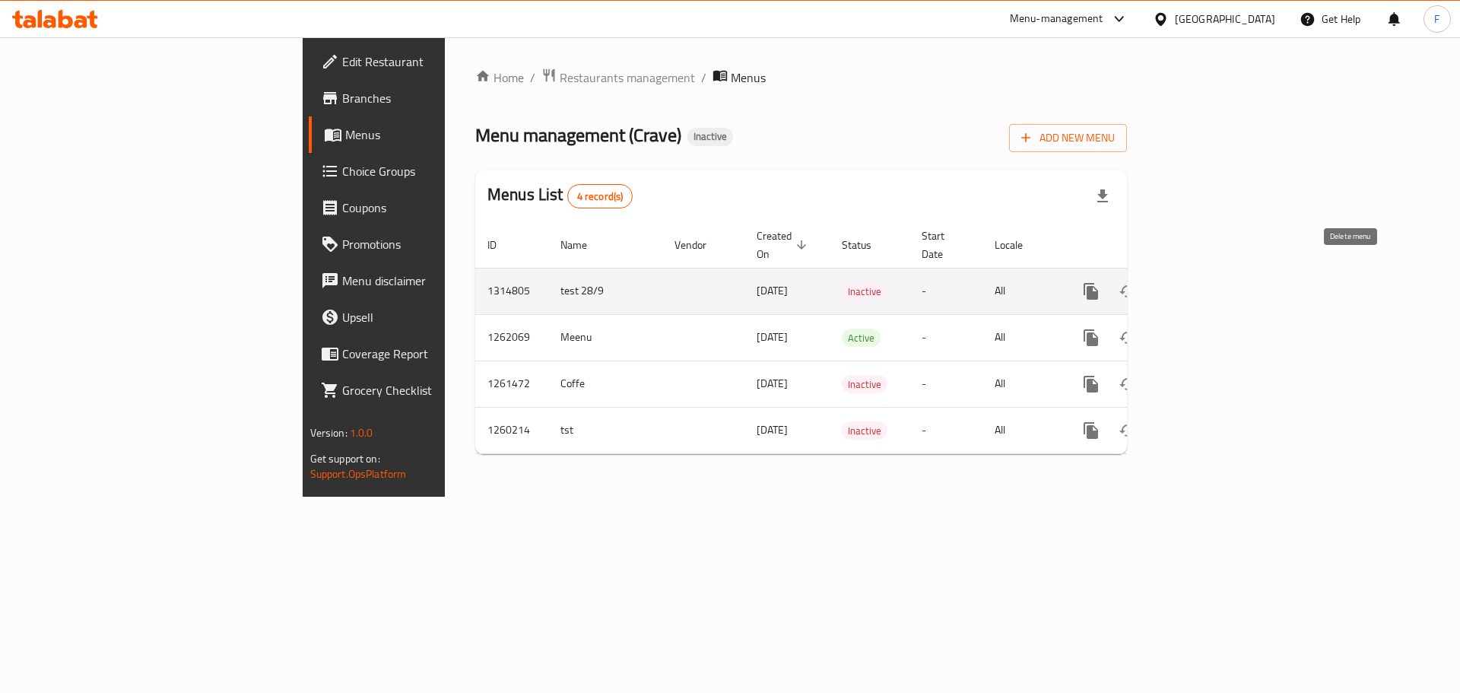
click at [1174, 282] on icon "enhanced table" at bounding box center [1164, 291] width 18 height 18
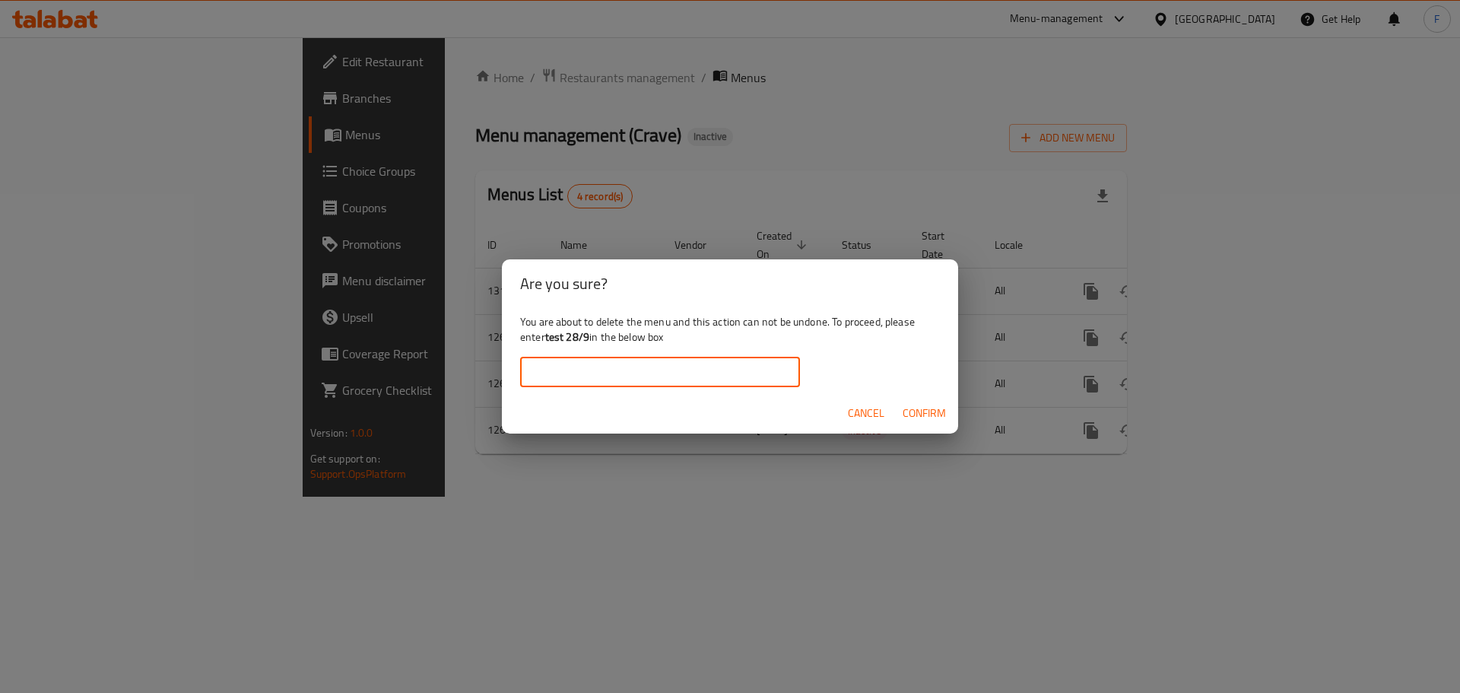
click at [654, 367] on input "text" at bounding box center [660, 372] width 280 height 30
click at [751, 378] on input "text" at bounding box center [660, 372] width 280 height 30
type input "test"
click at [921, 410] on span "Confirm" at bounding box center [924, 413] width 43 height 19
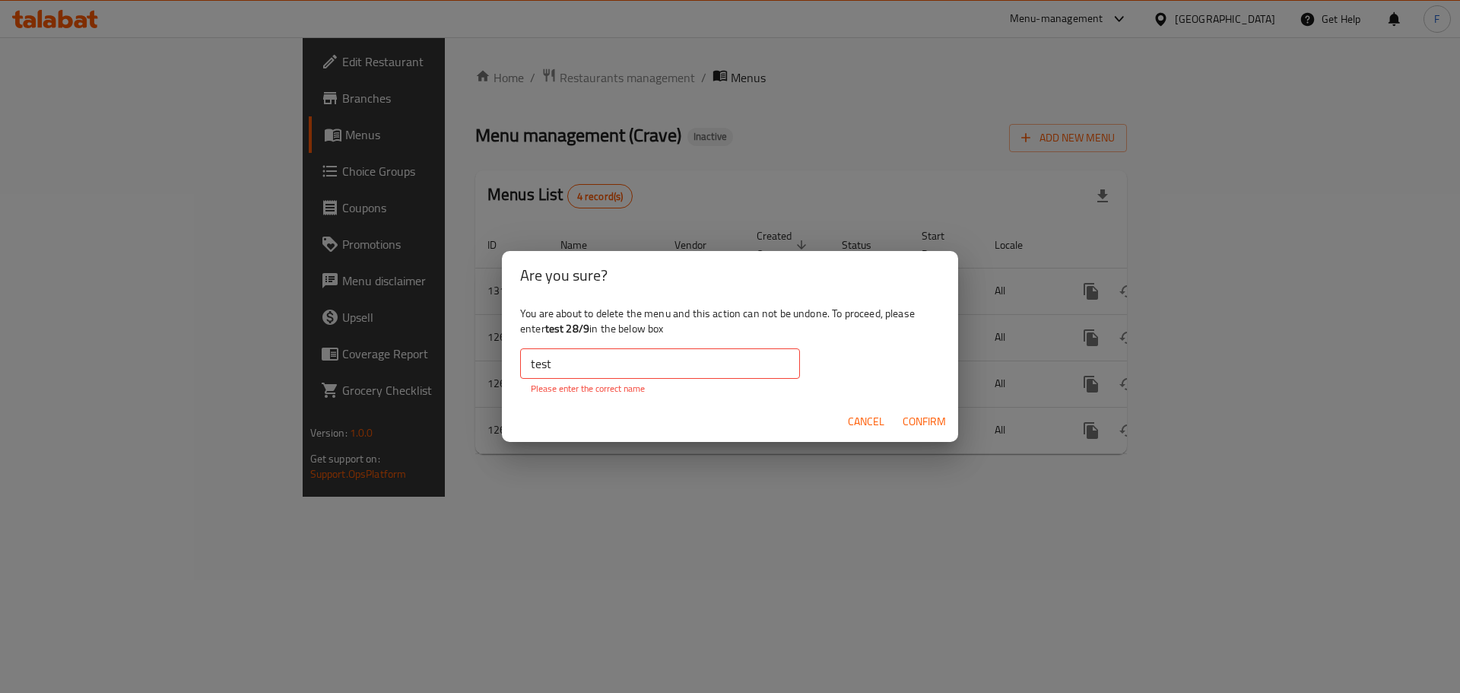
click at [640, 368] on input "test" at bounding box center [660, 363] width 280 height 30
click at [853, 419] on span "Cancel" at bounding box center [866, 421] width 37 height 19
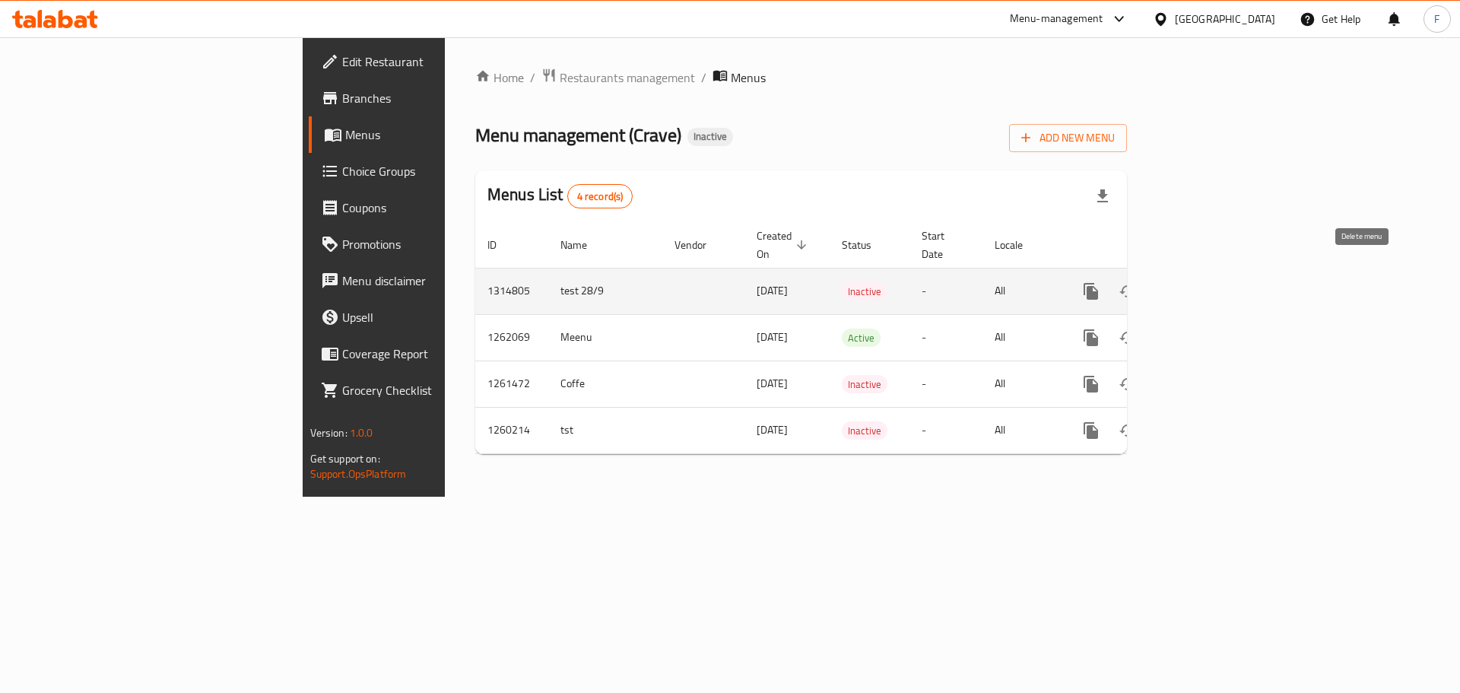
click at [1170, 284] on icon "enhanced table" at bounding box center [1164, 291] width 11 height 14
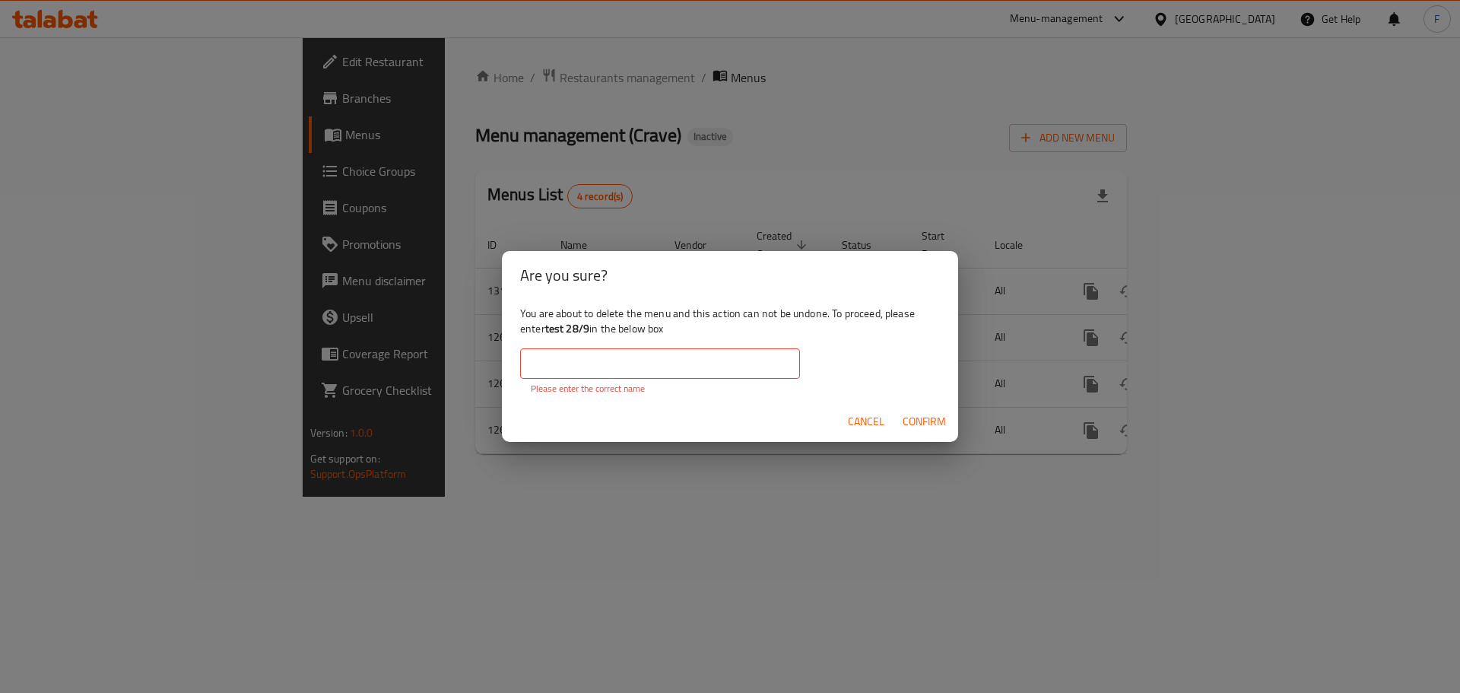
click at [551, 357] on input "text" at bounding box center [660, 363] width 280 height 30
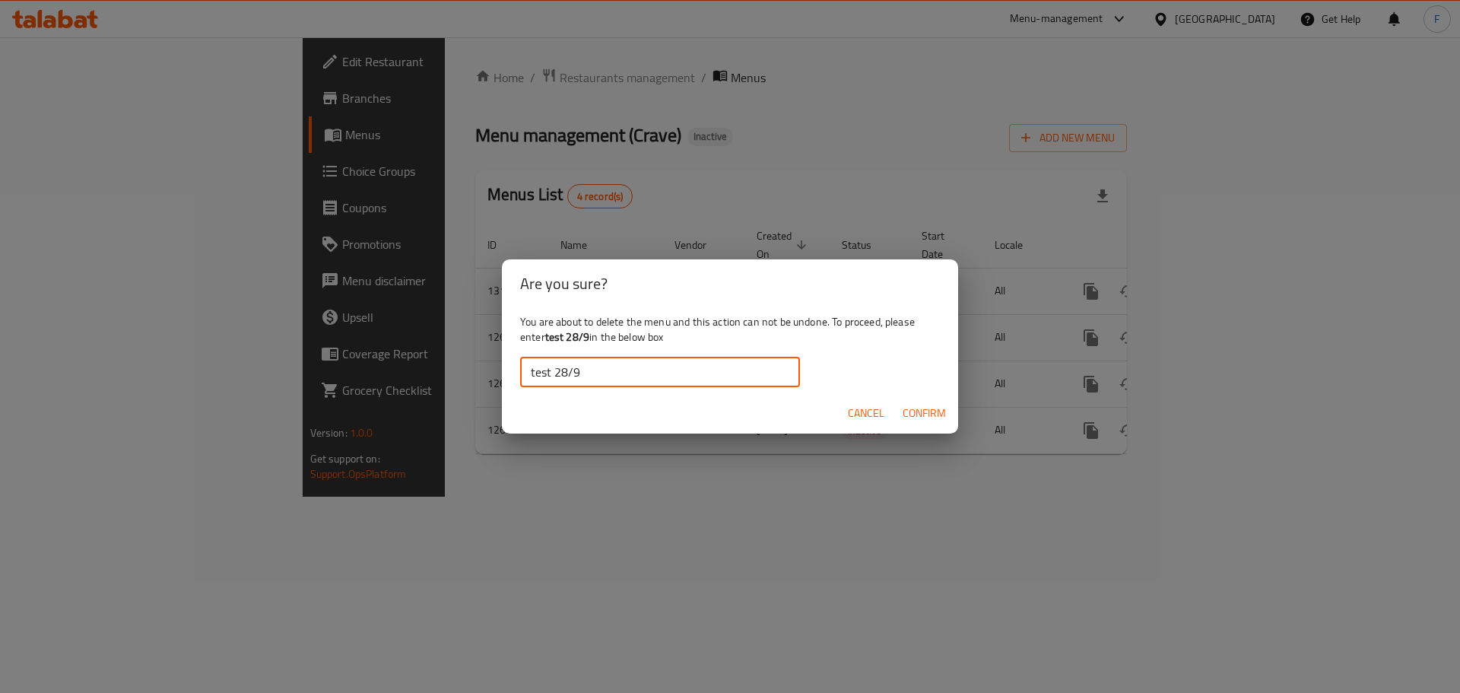
type input "test 28/9"
click at [928, 411] on span "Confirm" at bounding box center [924, 413] width 43 height 19
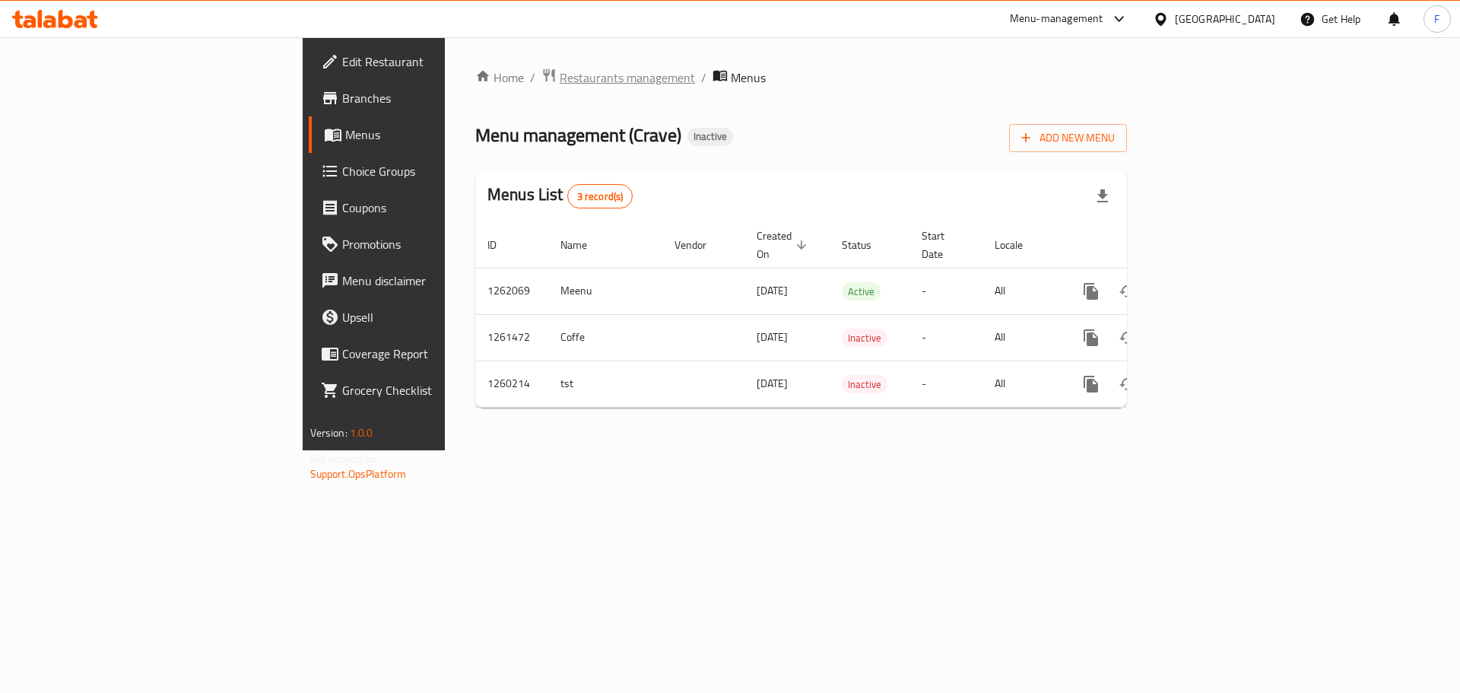
click at [560, 72] on span "Restaurants management" at bounding box center [627, 77] width 135 height 18
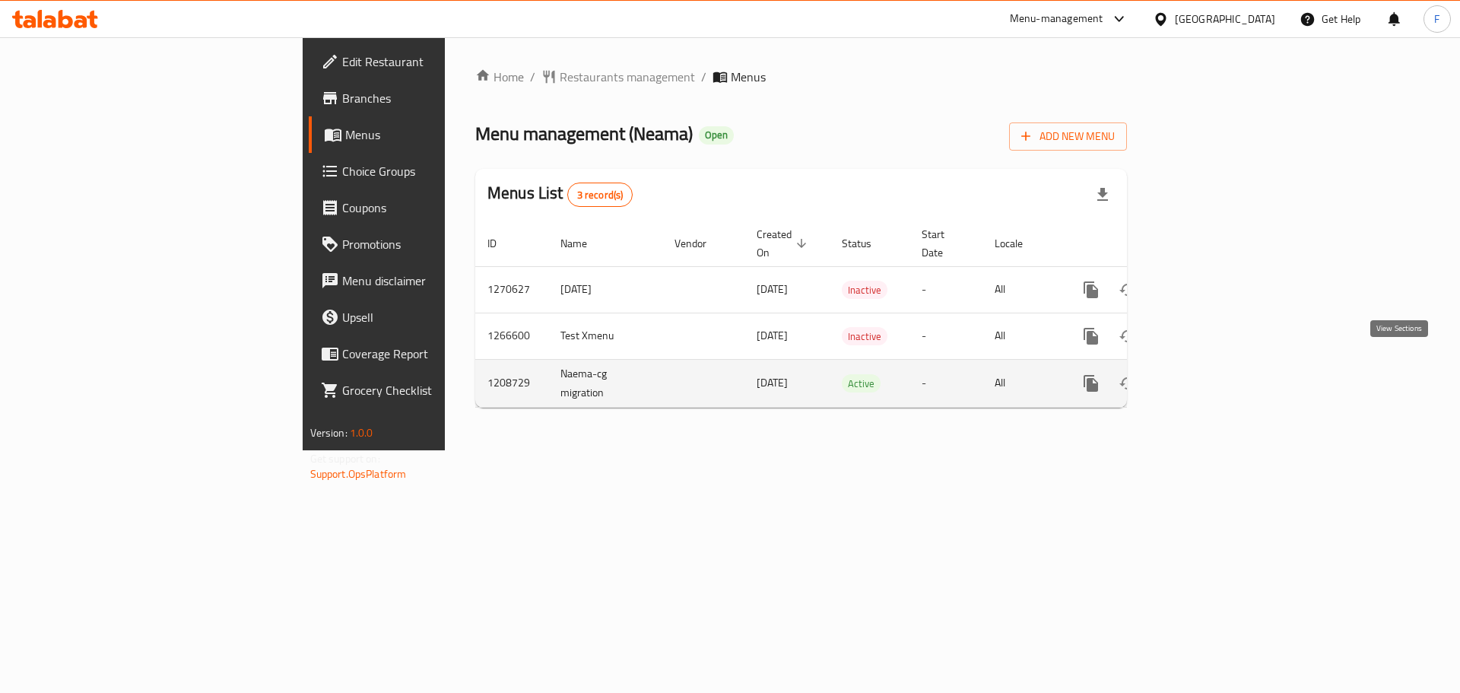
click at [1210, 374] on icon "enhanced table" at bounding box center [1201, 383] width 18 height 18
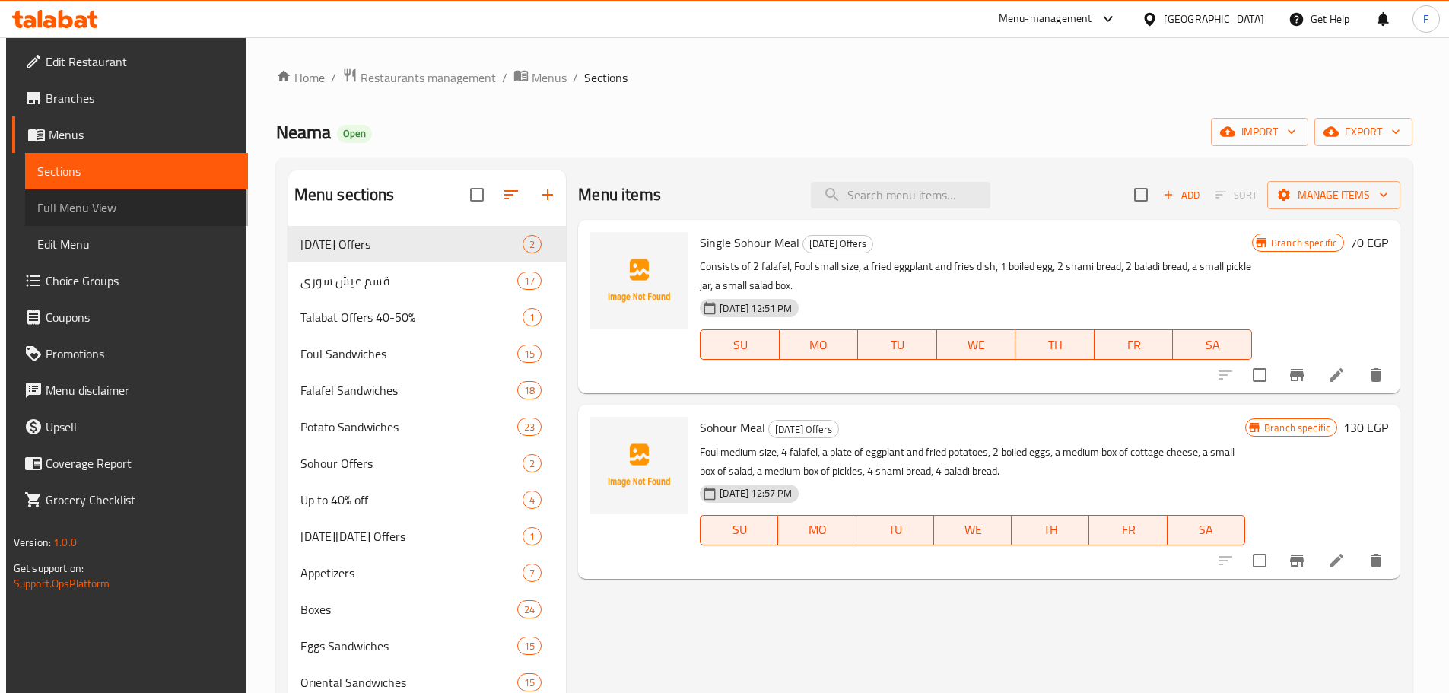
click at [98, 209] on span "Full Menu View" at bounding box center [136, 208] width 199 height 18
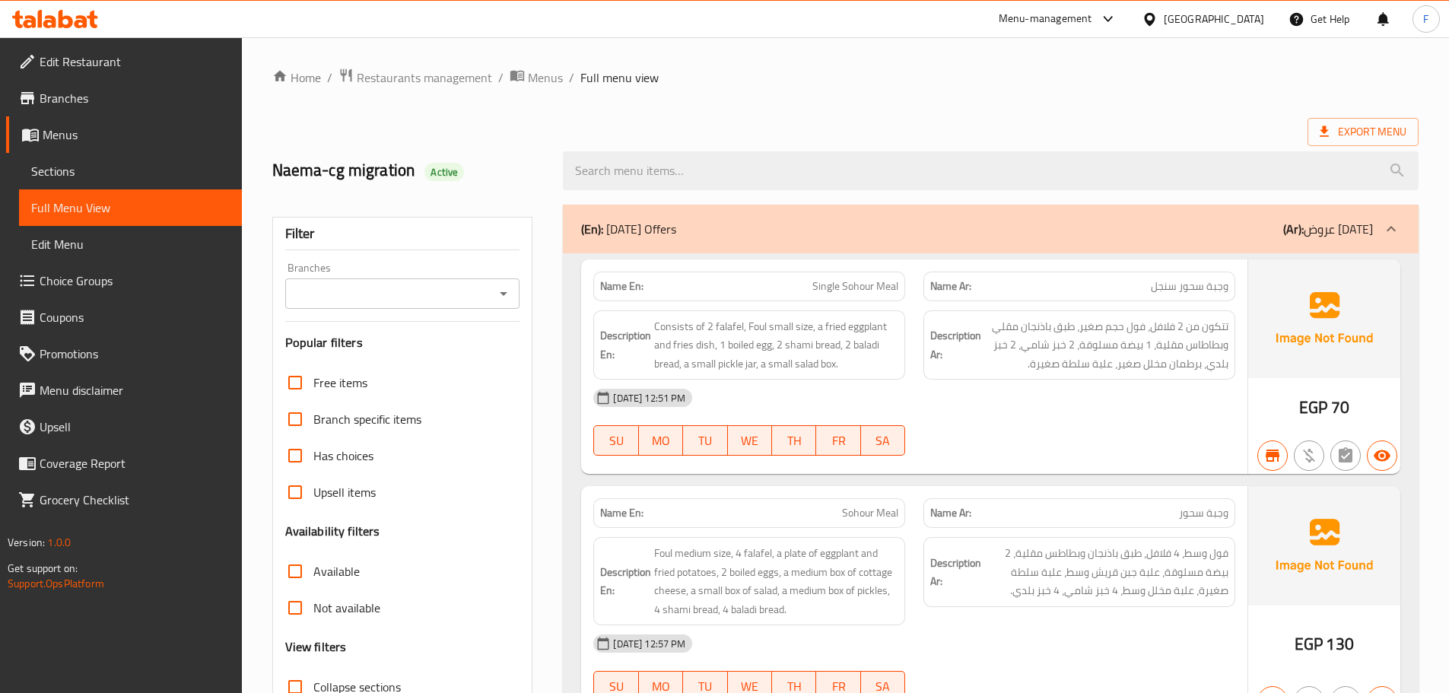
click at [335, 281] on div "Branches" at bounding box center [402, 293] width 235 height 30
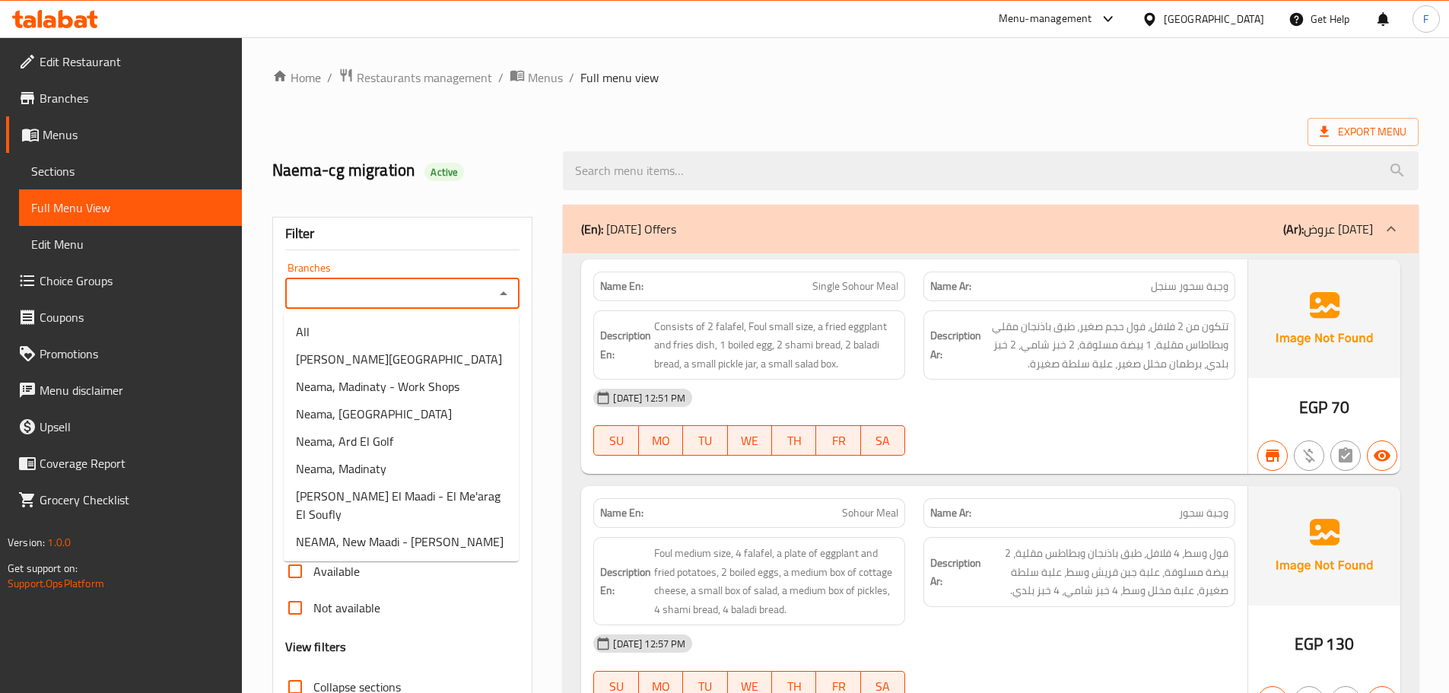
click at [390, 288] on input "Branches" at bounding box center [390, 293] width 201 height 21
click at [368, 471] on span "Neama, Madinaty" at bounding box center [341, 468] width 91 height 18
type input "Neama, Madinaty"
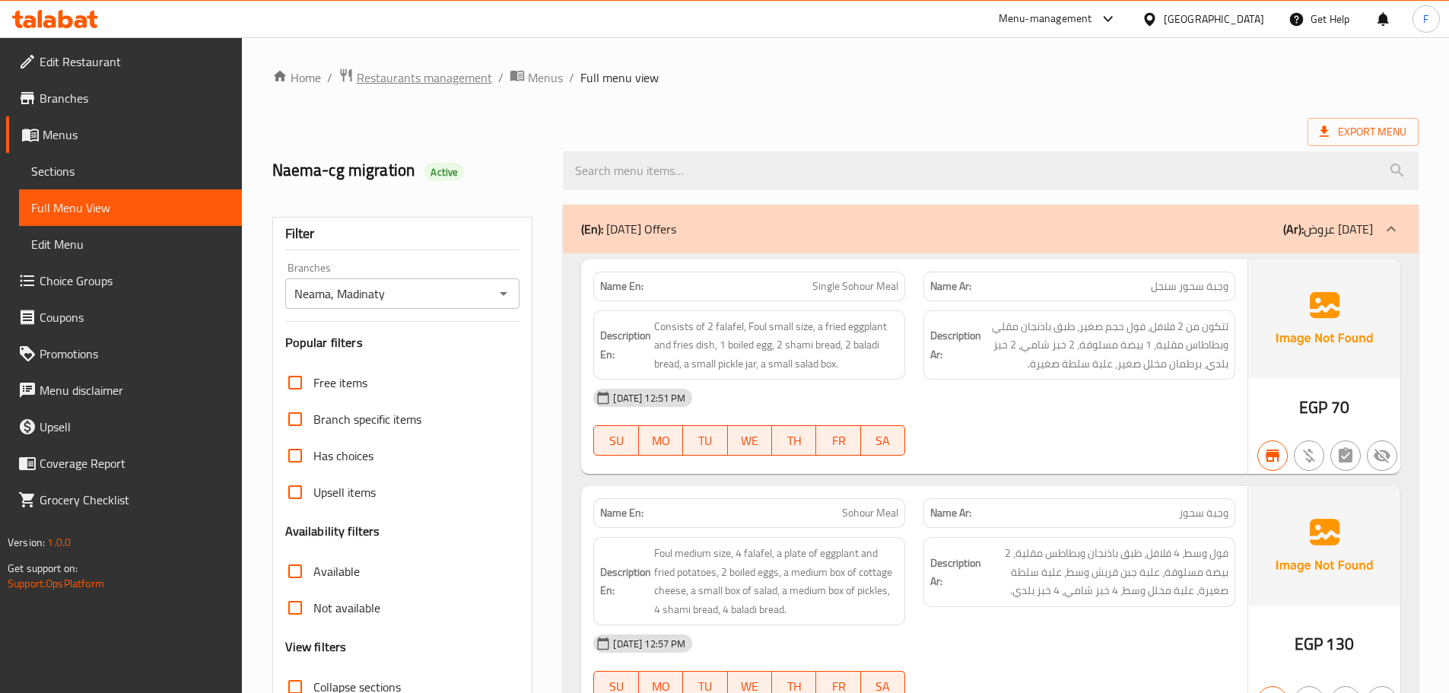
click at [373, 72] on span "Restaurants management" at bounding box center [424, 77] width 135 height 18
